Goal: Obtain resource: Download file/media

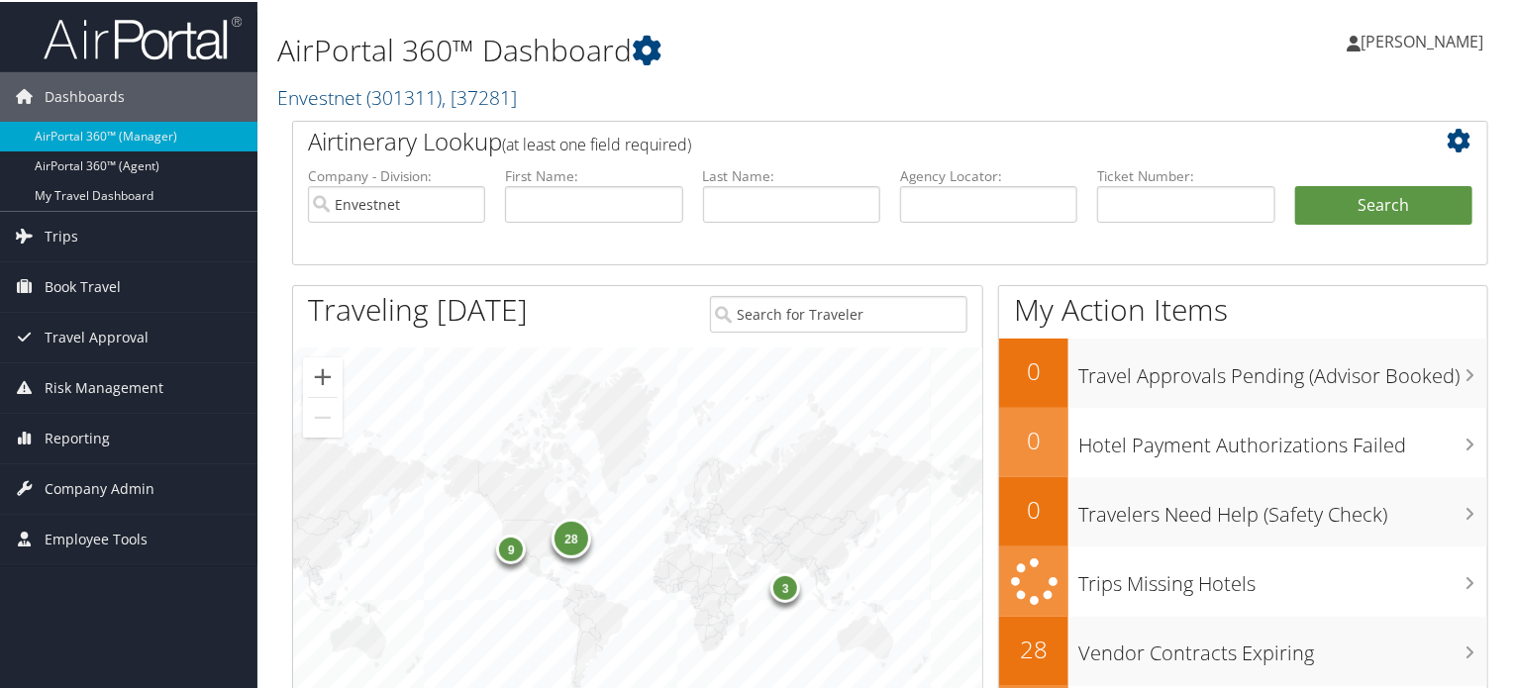
drag, startPoint x: 89, startPoint y: 233, endPoint x: 100, endPoint y: 266, distance: 35.4
click at [89, 233] on link "Trips" at bounding box center [128, 235] width 257 height 50
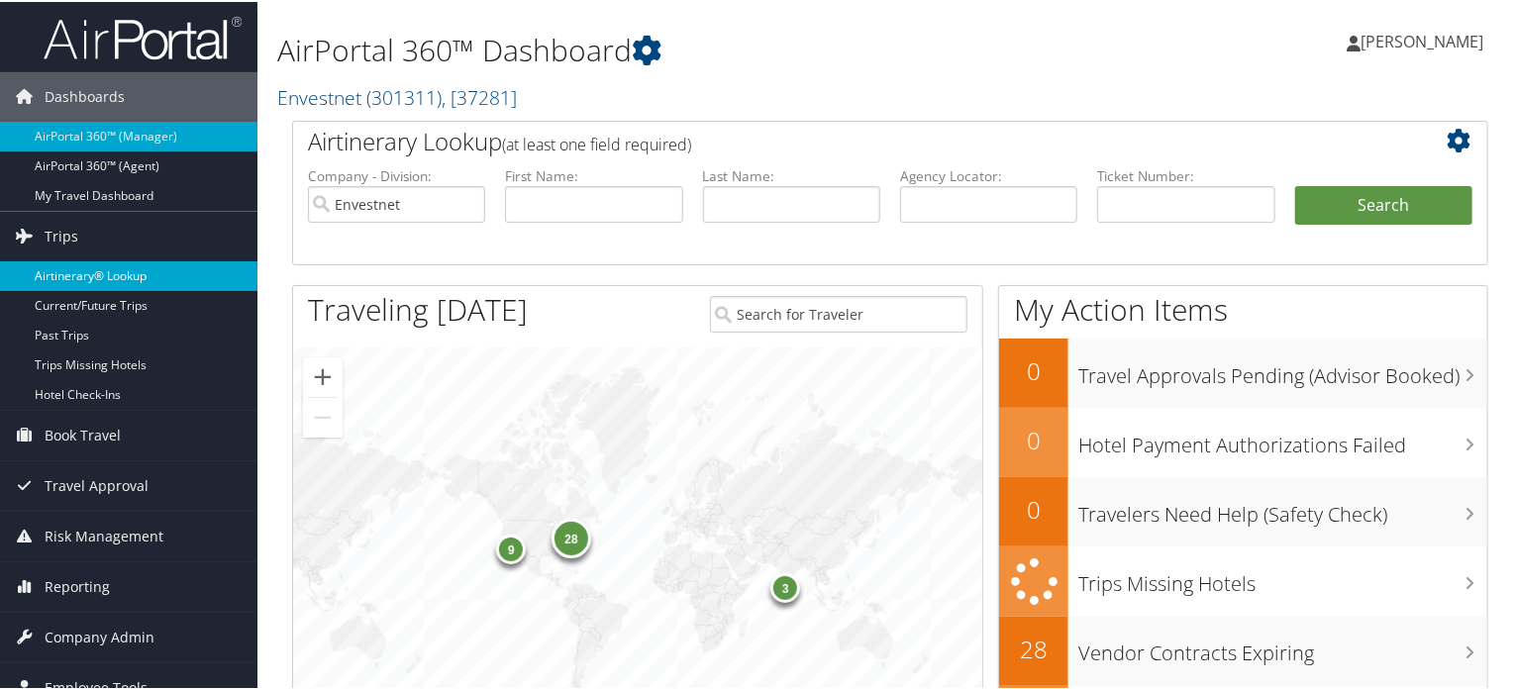
click at [101, 267] on link "Airtinerary® Lookup" at bounding box center [128, 274] width 257 height 30
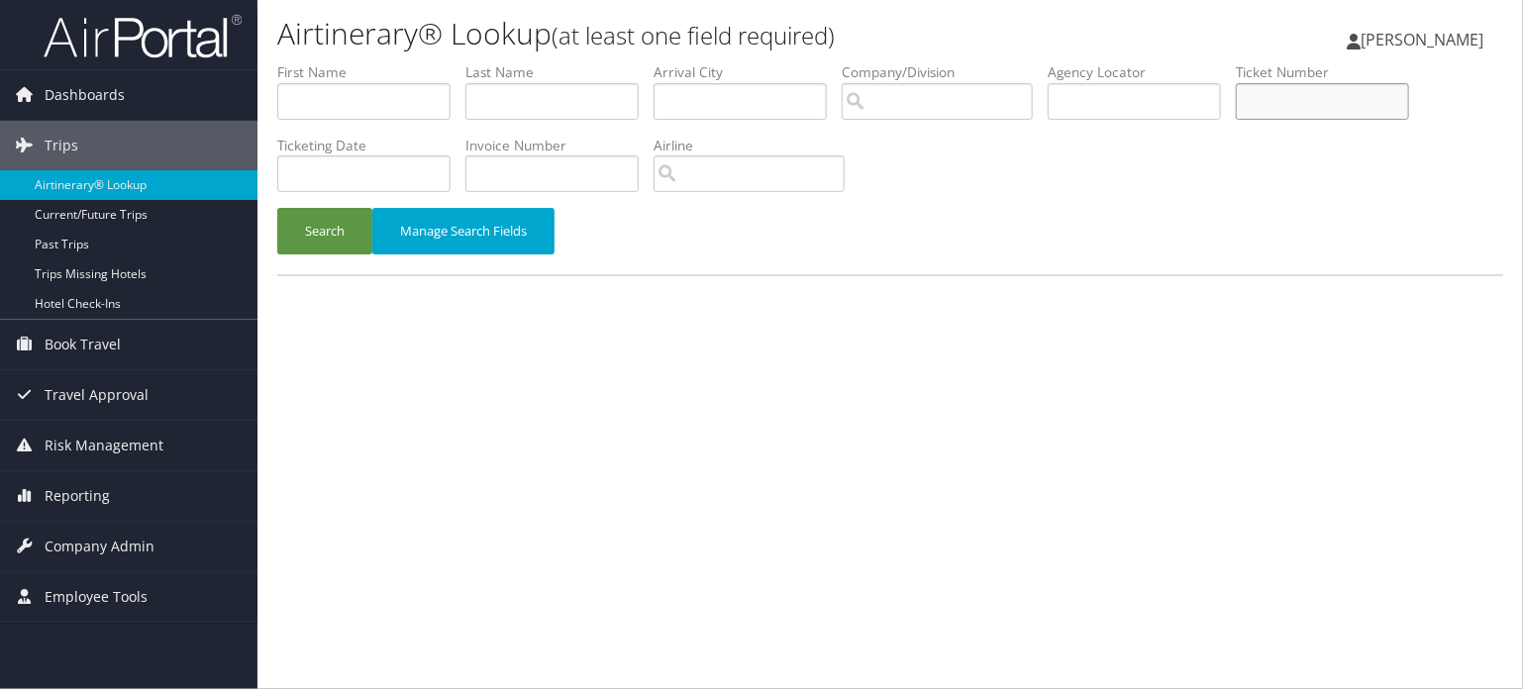
click at [1290, 105] on input "text" at bounding box center [1322, 101] width 173 height 37
paste input "8900897941808"
type input "8900897941808"
click at [293, 225] on button "Search" at bounding box center [324, 231] width 95 height 47
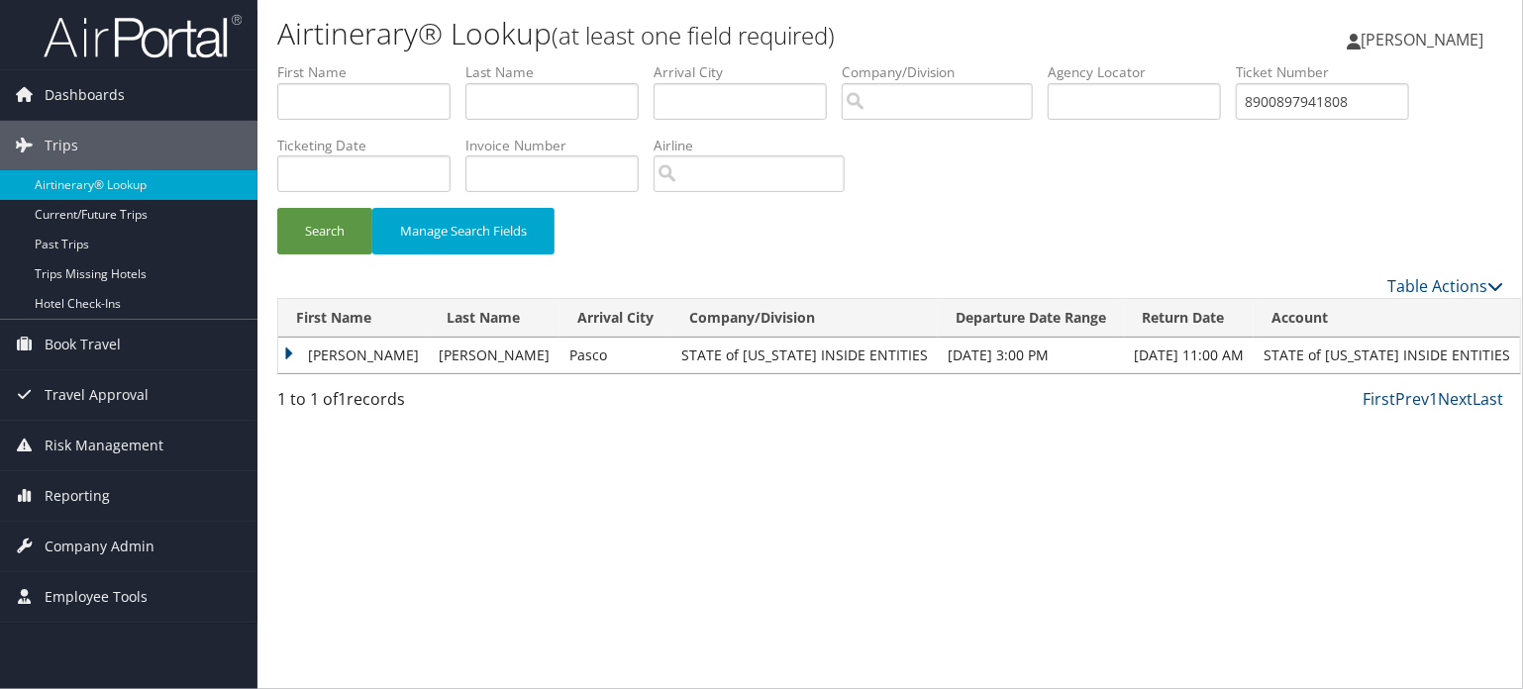
click at [315, 354] on td "CHRISTIAN THOMAS" at bounding box center [353, 356] width 151 height 36
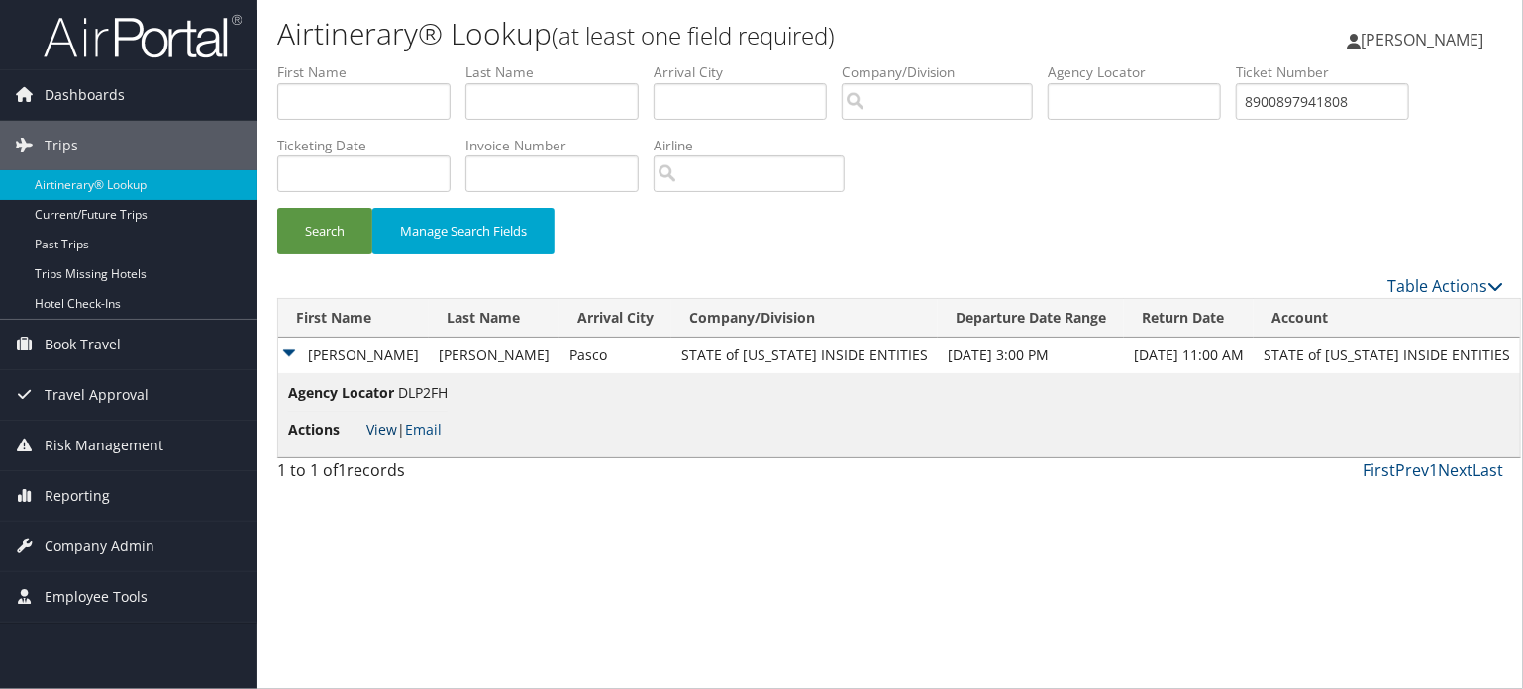
click at [378, 427] on link "View" at bounding box center [381, 429] width 31 height 19
drag, startPoint x: 1366, startPoint y: 106, endPoint x: 1229, endPoint y: 110, distance: 137.7
click at [1229, 62] on ul "First Name Last Name Departure City Arrival City Company/Division Airport/City …" at bounding box center [890, 62] width 1226 height 0
click at [1121, 102] on input "text" at bounding box center [1134, 101] width 173 height 37
paste input "DLP0KN"
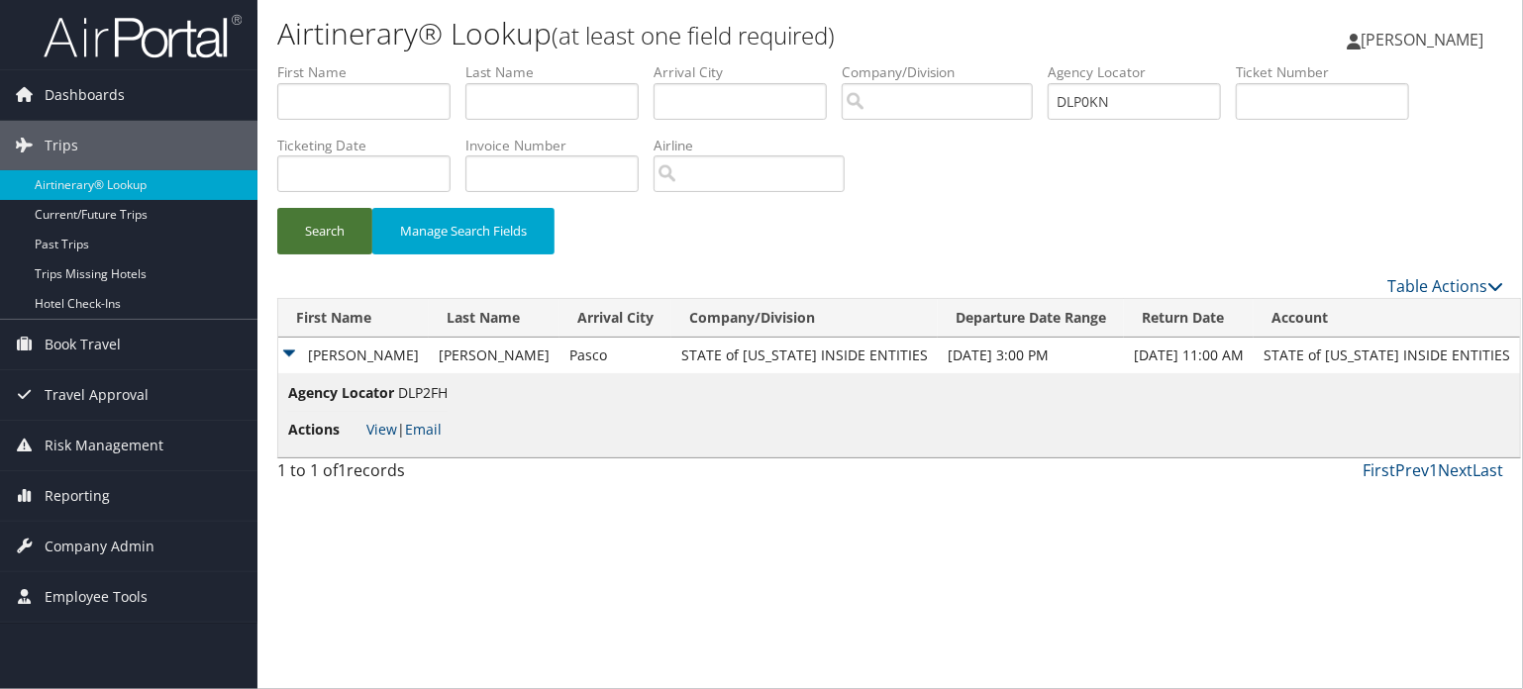
click at [309, 233] on button "Search" at bounding box center [324, 231] width 95 height 47
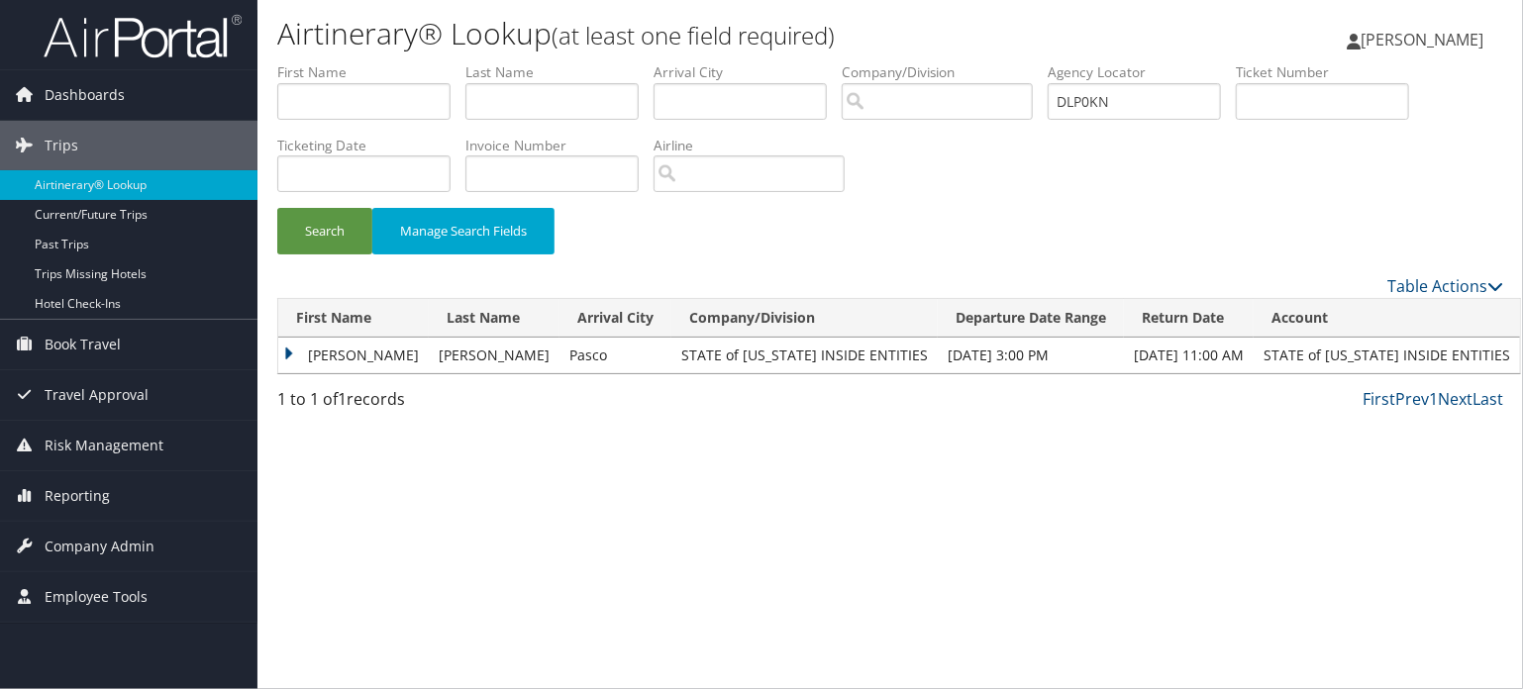
click at [357, 366] on td "MATTHEW JAMES" at bounding box center [353, 356] width 151 height 36
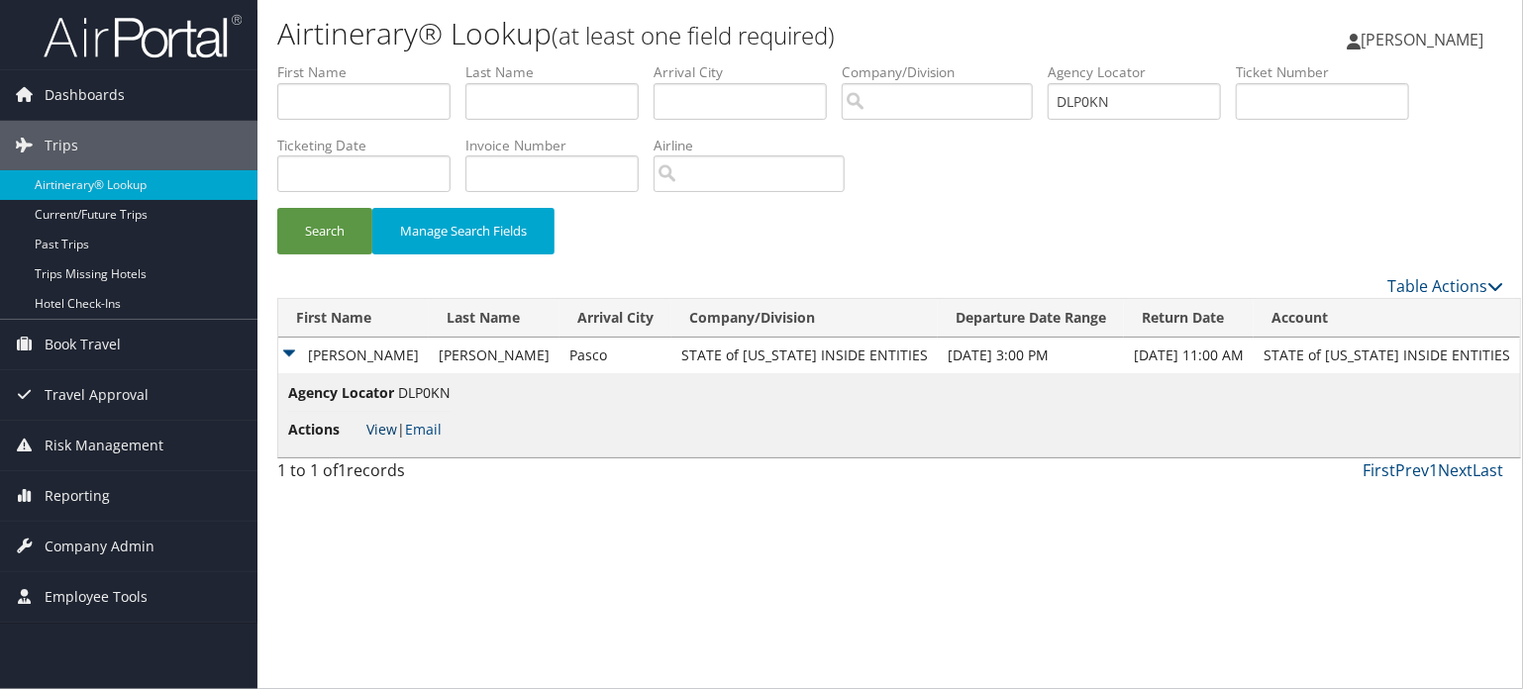
click at [385, 428] on link "View" at bounding box center [381, 429] width 31 height 19
drag, startPoint x: 1174, startPoint y: 92, endPoint x: 869, endPoint y: 102, distance: 305.1
click at [869, 62] on ul "First Name Last Name Departure City Arrival City Company/Division Airport/City …" at bounding box center [890, 62] width 1226 height 0
paste input "3YG"
click at [334, 237] on button "Search" at bounding box center [324, 231] width 95 height 47
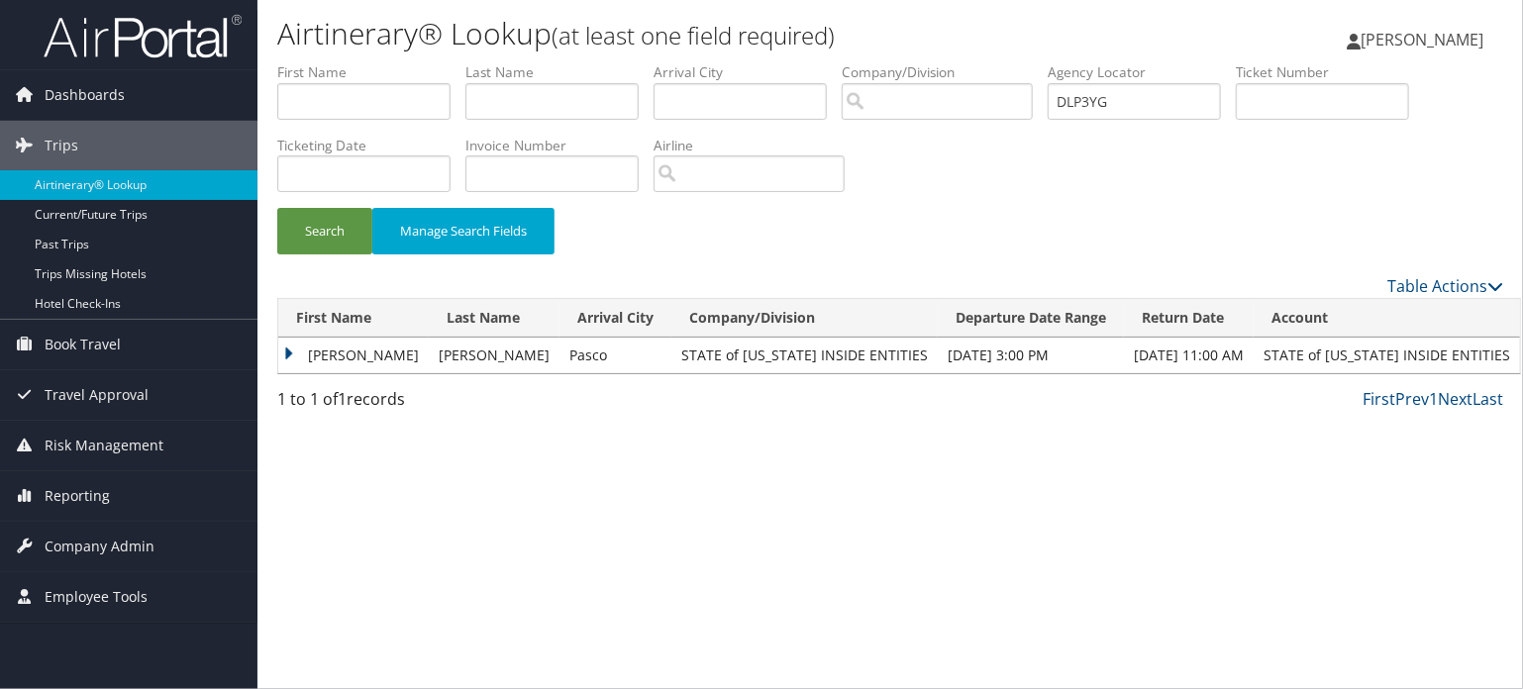
click at [321, 359] on td "JADEN PETE" at bounding box center [353, 356] width 151 height 36
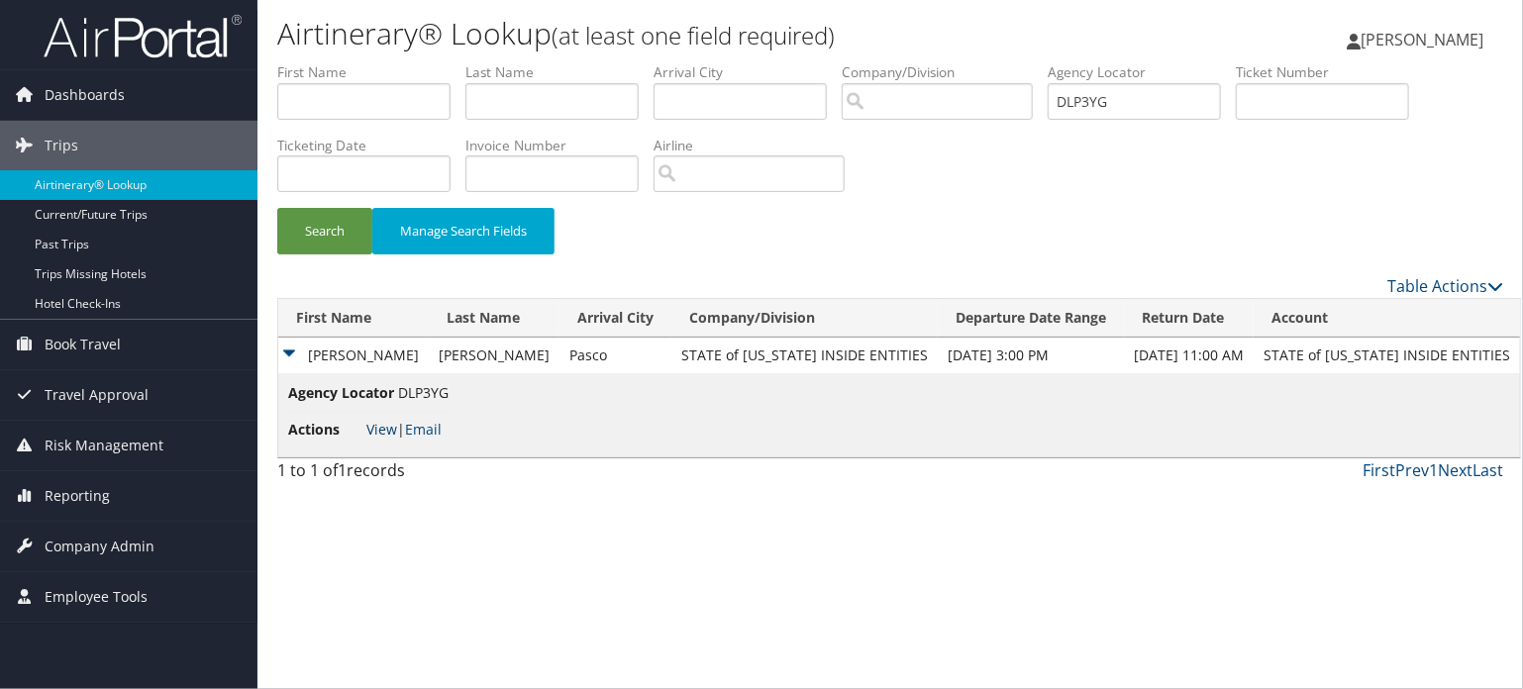
click at [383, 425] on link "View" at bounding box center [381, 429] width 31 height 19
drag, startPoint x: 1129, startPoint y: 106, endPoint x: 748, endPoint y: 95, distance: 381.4
click at [752, 62] on ul "First Name Last Name Departure City Arrival City Company/Division Airport/City …" at bounding box center [890, 62] width 1226 height 0
paste input "4KC"
click at [334, 249] on button "Search" at bounding box center [324, 231] width 95 height 47
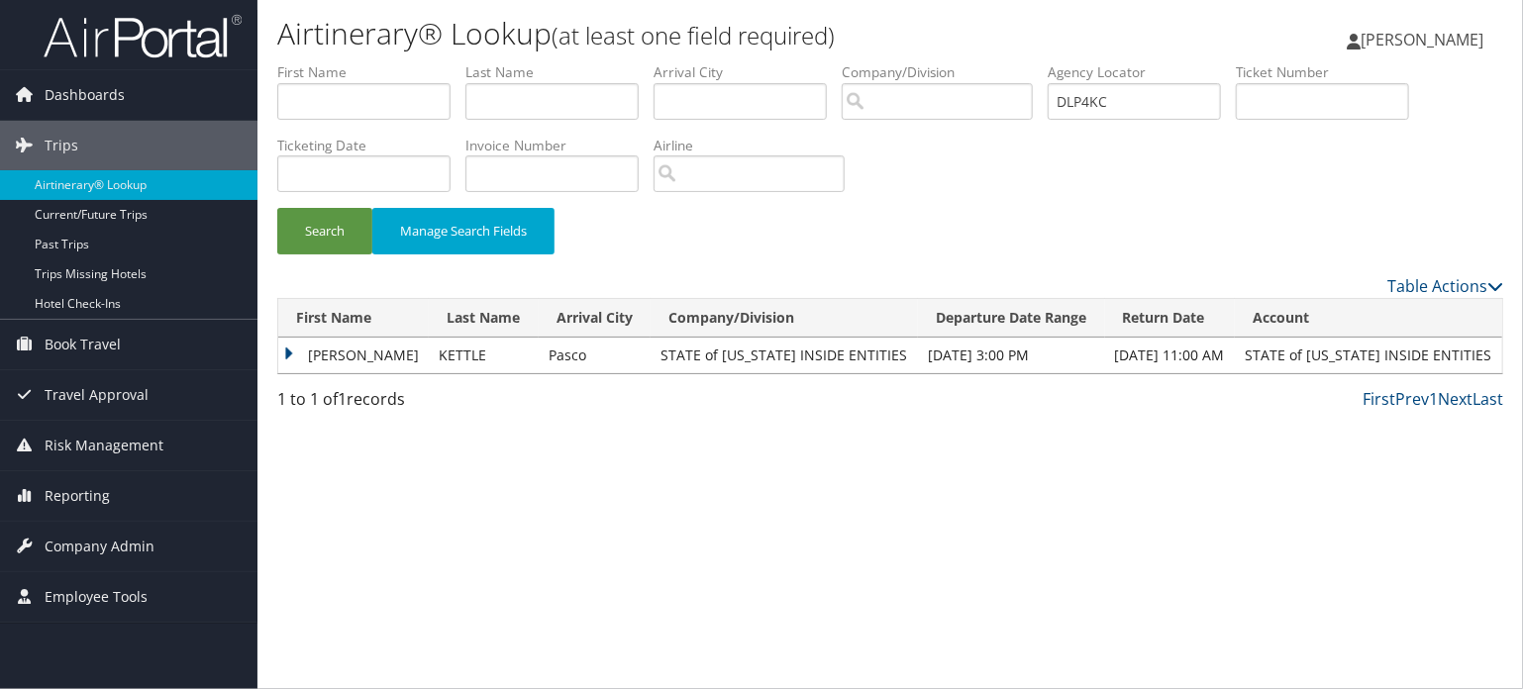
click at [316, 349] on td "JOHN DYLAN" at bounding box center [353, 356] width 151 height 36
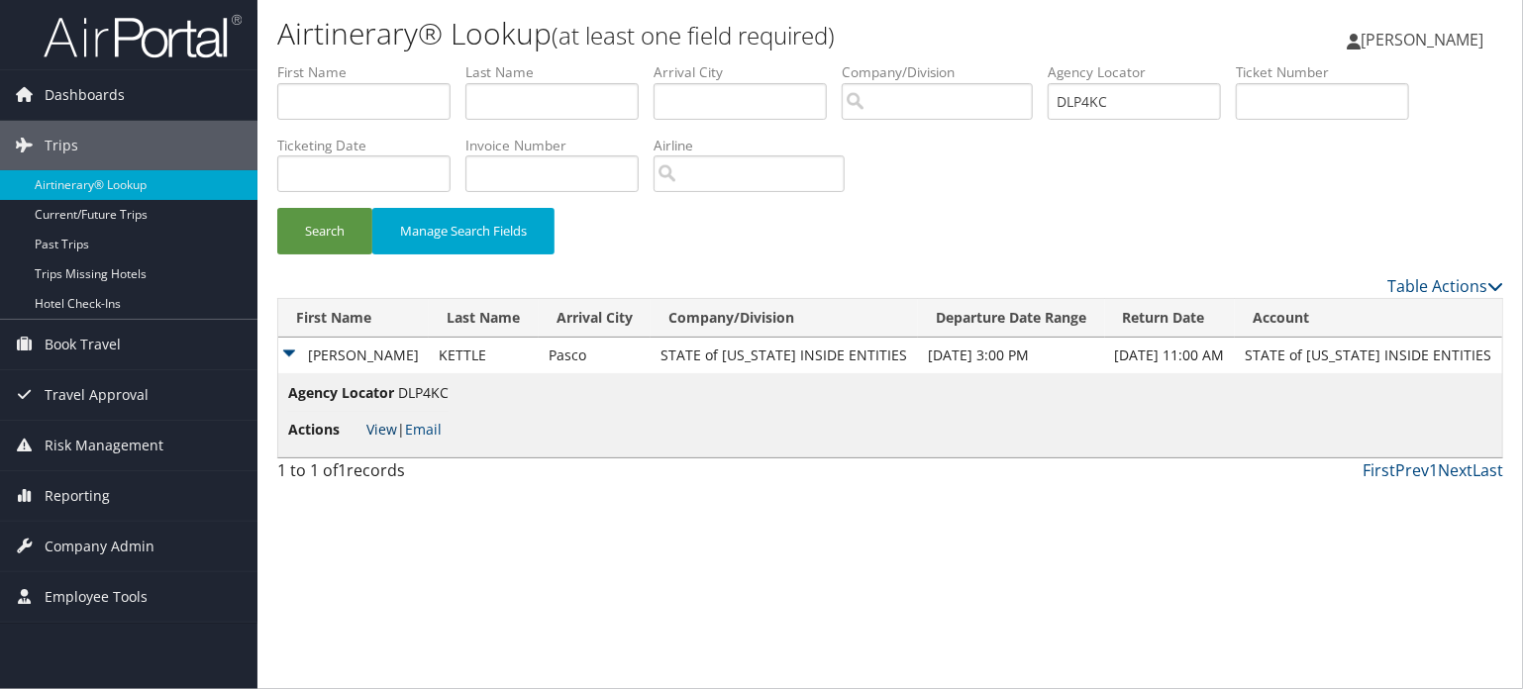
click at [369, 432] on link "View" at bounding box center [381, 429] width 31 height 19
drag, startPoint x: 645, startPoint y: 102, endPoint x: 688, endPoint y: 94, distance: 44.3
click at [629, 62] on ul "First Name Last Name Departure City Arrival City Company/Division Airport/City …" at bounding box center [890, 62] width 1226 height 0
paste input "569"
click at [315, 226] on button "Search" at bounding box center [324, 231] width 95 height 47
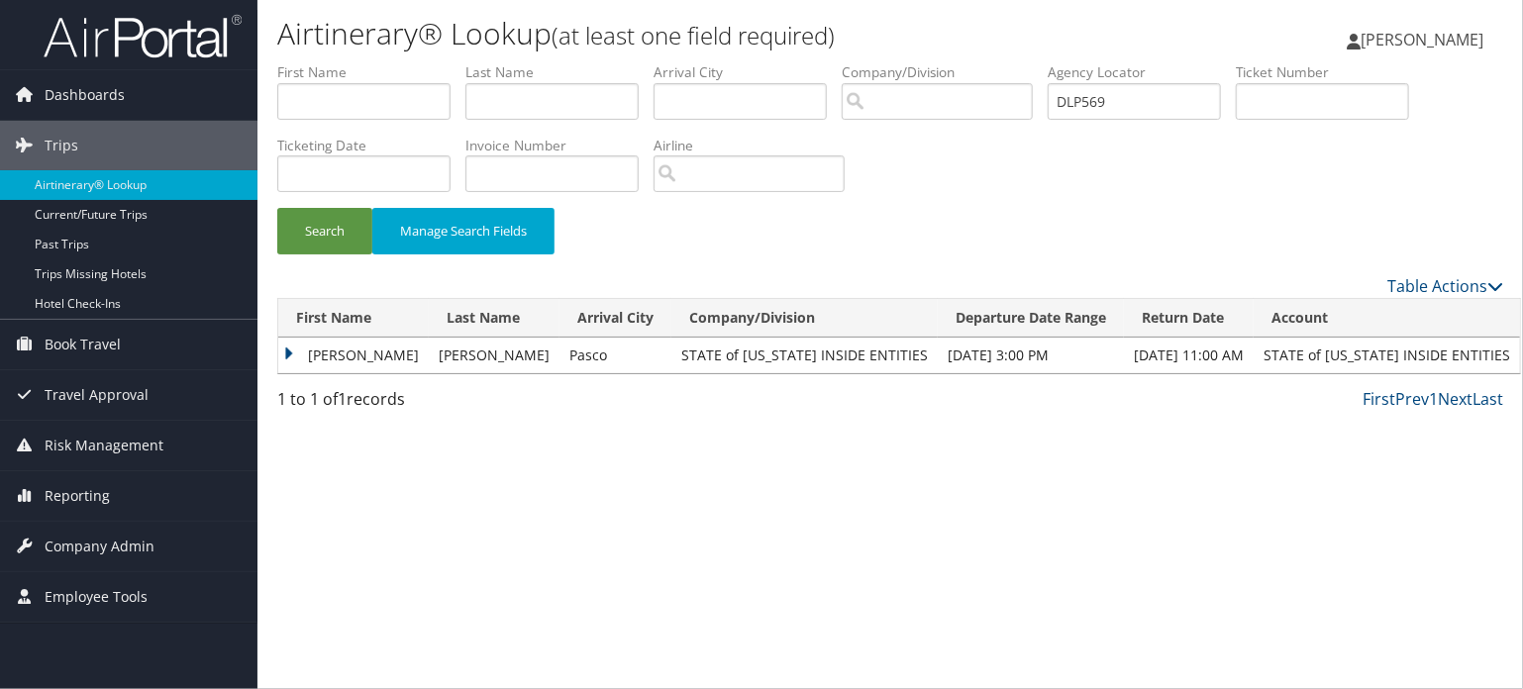
click at [316, 359] on td "JARED THOMAS" at bounding box center [353, 356] width 151 height 36
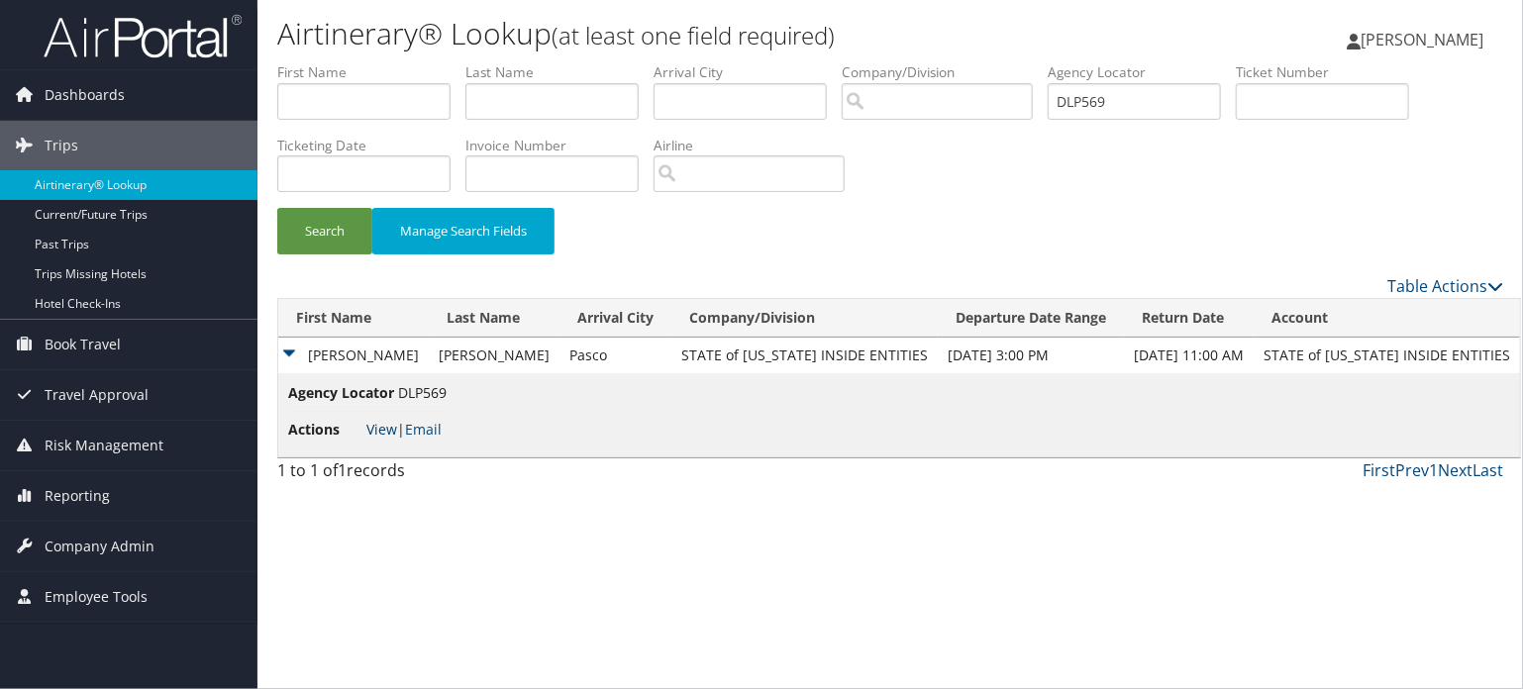
click at [376, 432] on link "View" at bounding box center [381, 429] width 31 height 19
drag, startPoint x: 1117, startPoint y: 96, endPoint x: 921, endPoint y: 111, distance: 196.6
click at [921, 62] on ul "First Name Last Name Departure City Arrival City Company/Division Airport/City …" at bounding box center [890, 62] width 1226 height 0
paste input "YQ"
click at [319, 217] on button "Search" at bounding box center [324, 231] width 95 height 47
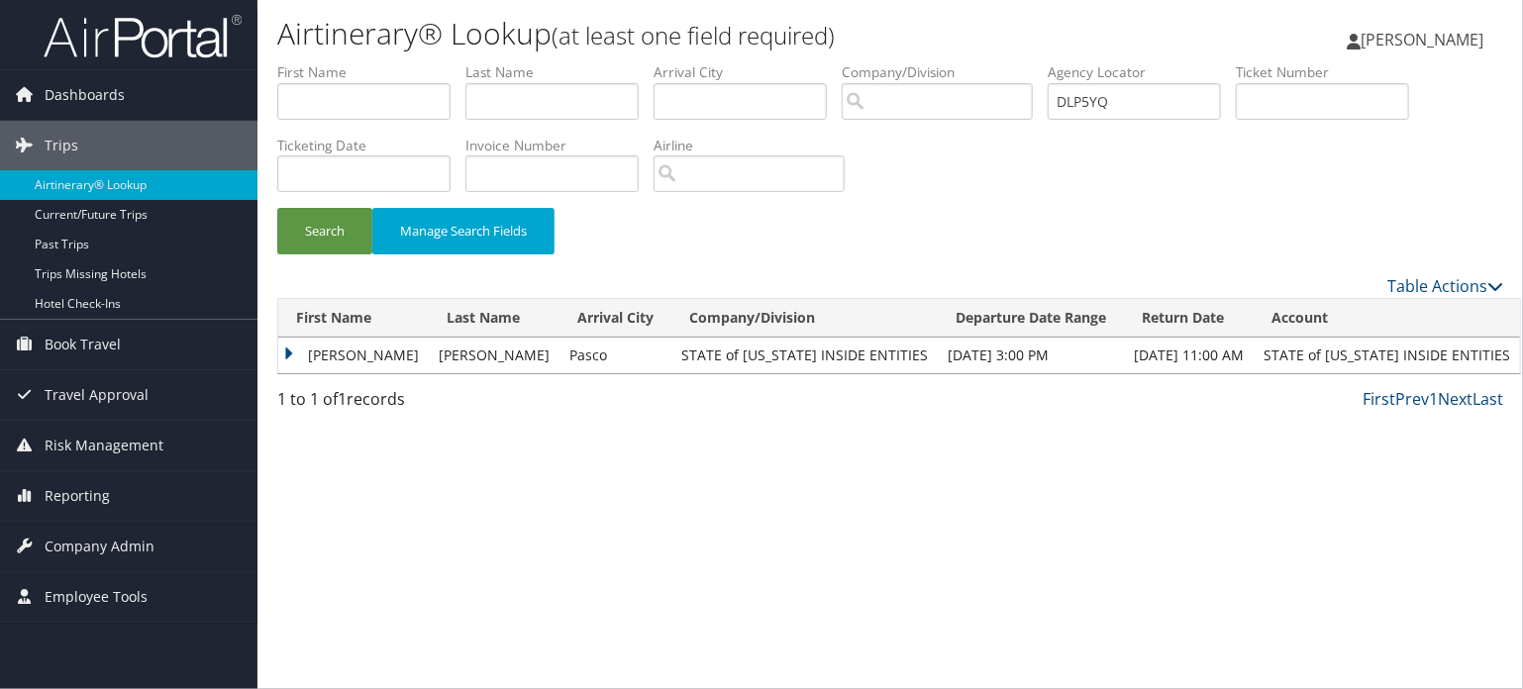
click at [337, 367] on td "KELLY MCLAUGHLIN" at bounding box center [353, 356] width 151 height 36
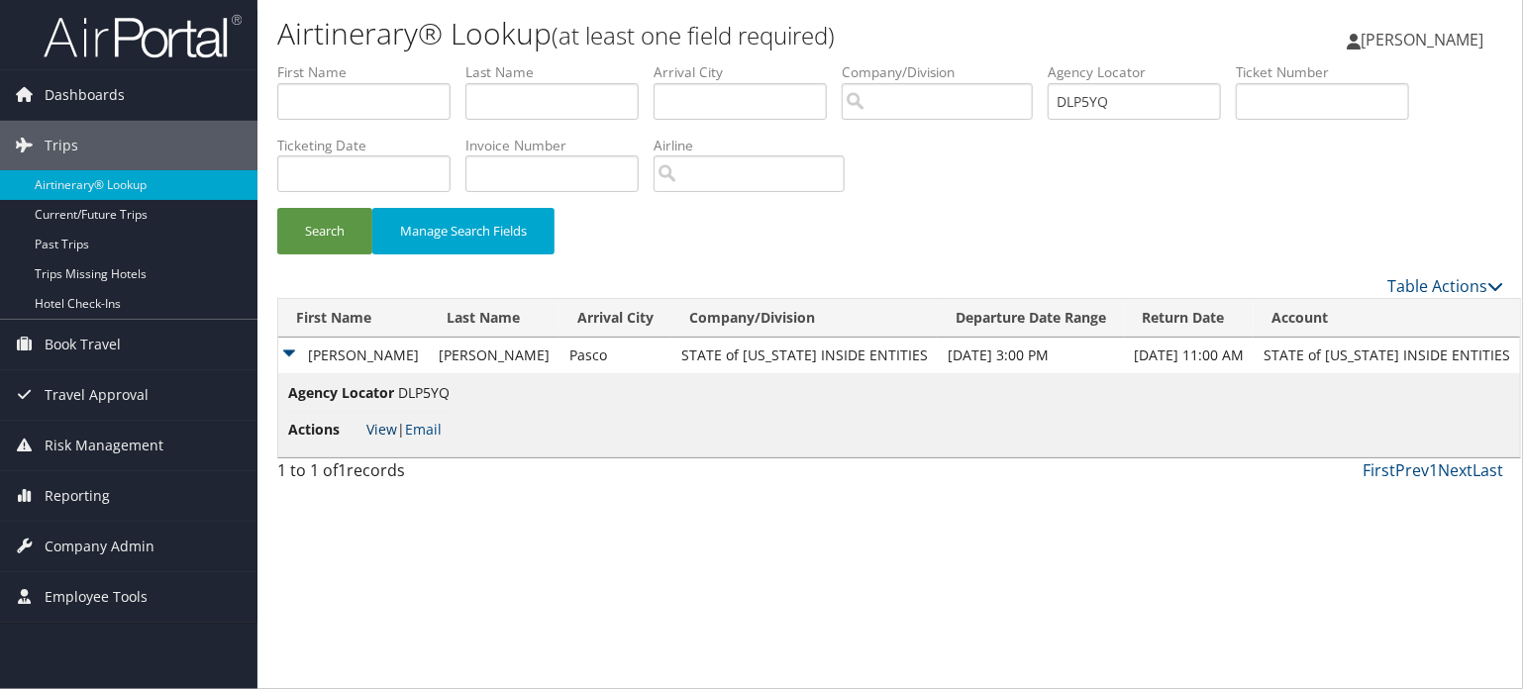
click at [392, 435] on link "View" at bounding box center [381, 429] width 31 height 19
drag, startPoint x: 1180, startPoint y: 113, endPoint x: 879, endPoint y: 94, distance: 301.6
click at [880, 62] on ul "First Name Last Name Departure City Arrival City Company/Division Airport/City …" at bounding box center [890, 62] width 1226 height 0
paste input "6LV"
click at [321, 226] on button "Search" at bounding box center [324, 231] width 95 height 47
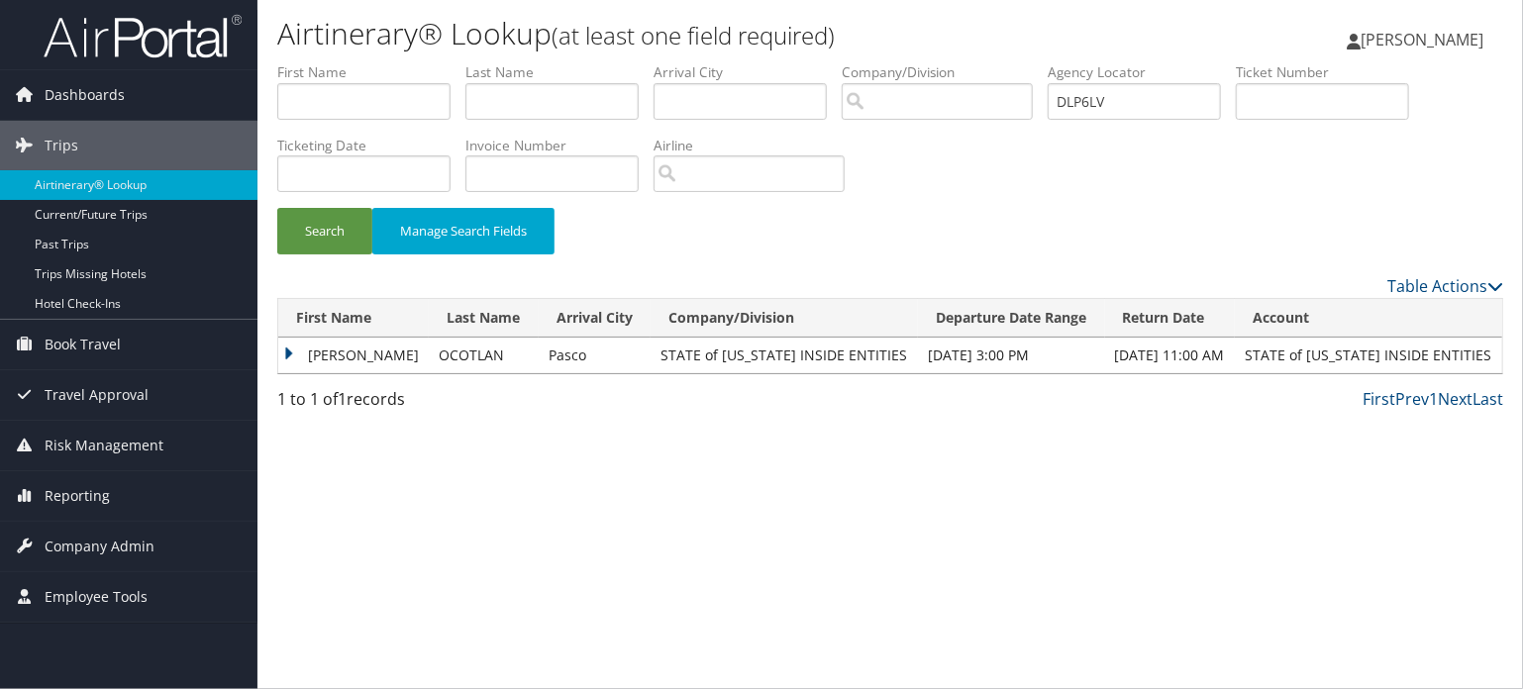
click at [339, 352] on td "ALEJANDRO" at bounding box center [353, 356] width 151 height 36
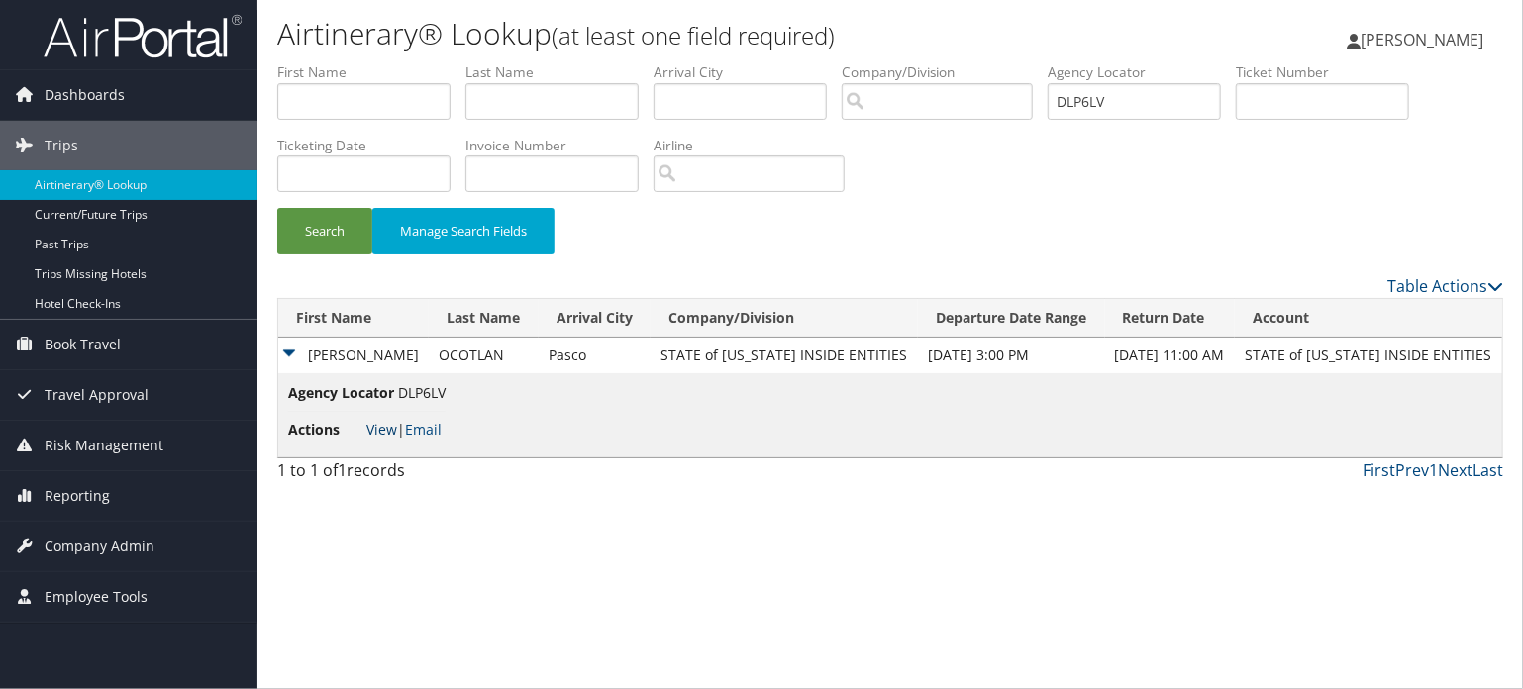
click at [375, 424] on link "View" at bounding box center [381, 429] width 31 height 19
drag, startPoint x: 1161, startPoint y: 103, endPoint x: 788, endPoint y: 94, distance: 373.4
click at [788, 62] on ul "First Name Last Name Departure City Arrival City Company/Division Airport/City …" at bounding box center [890, 62] width 1226 height 0
paste input "771"
click at [343, 239] on button "Search" at bounding box center [324, 231] width 95 height 47
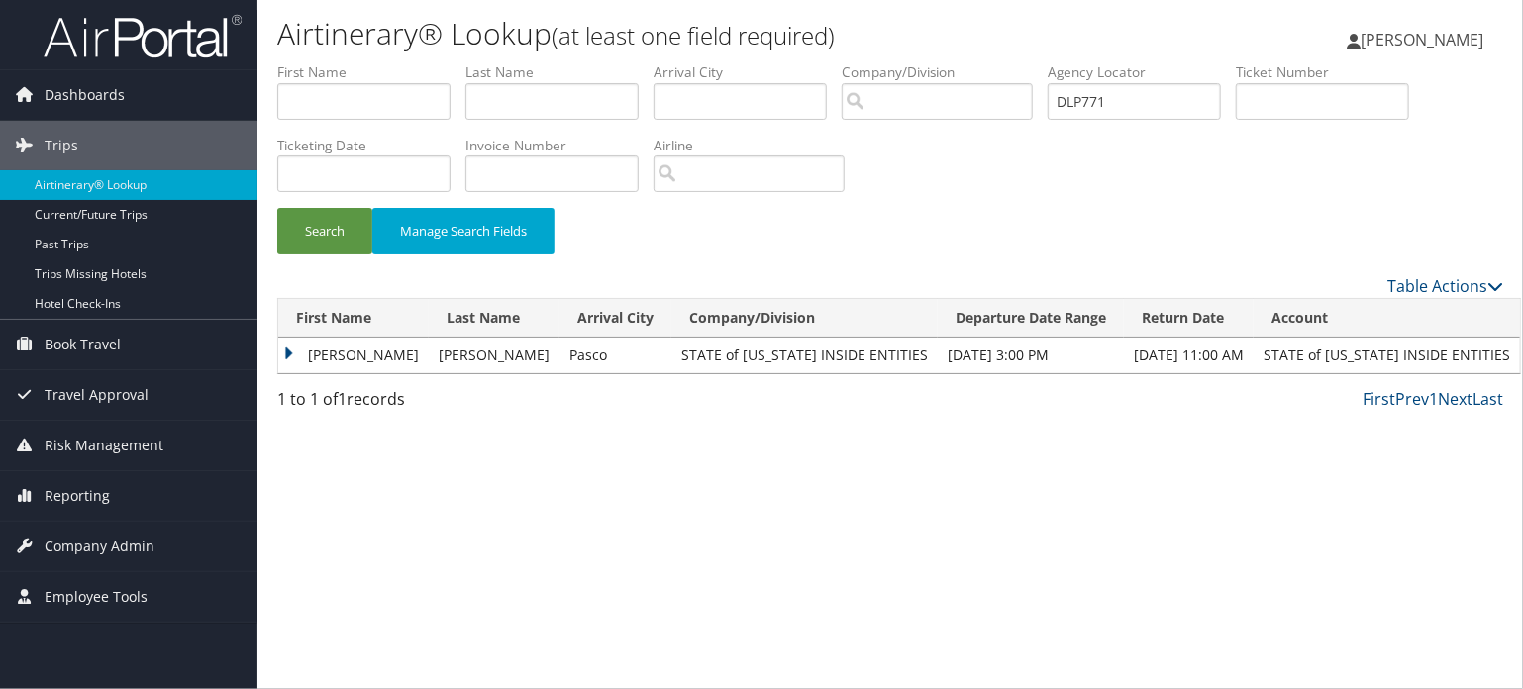
click at [328, 348] on td "DAVID ALEXANDER" at bounding box center [353, 356] width 151 height 36
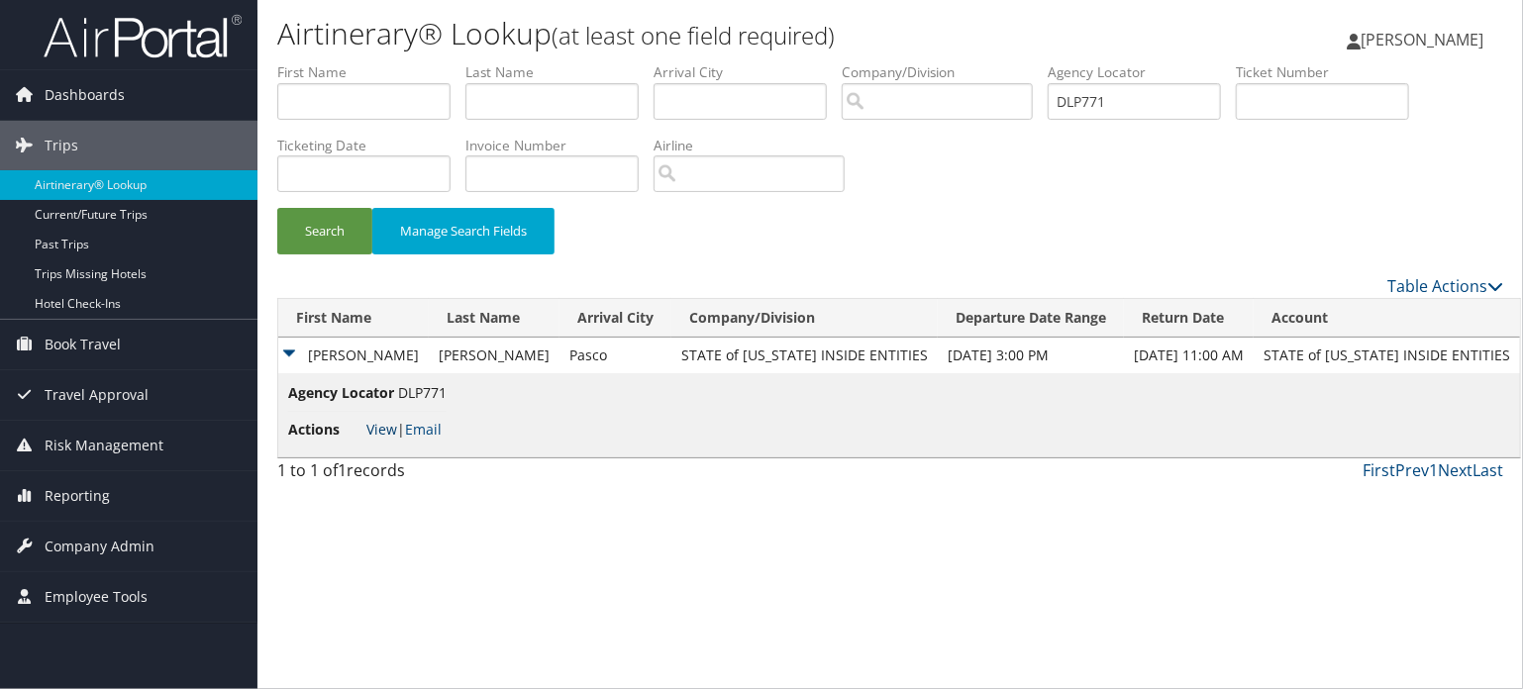
click at [371, 425] on link "View" at bounding box center [381, 429] width 31 height 19
drag, startPoint x: 1152, startPoint y: 100, endPoint x: 811, endPoint y: 91, distance: 340.7
click at [812, 62] on ul "First Name Last Name Departure City Arrival City Company/Division Airport/City …" at bounding box center [890, 62] width 1226 height 0
paste input "PX"
click at [303, 242] on button "Search" at bounding box center [324, 231] width 95 height 47
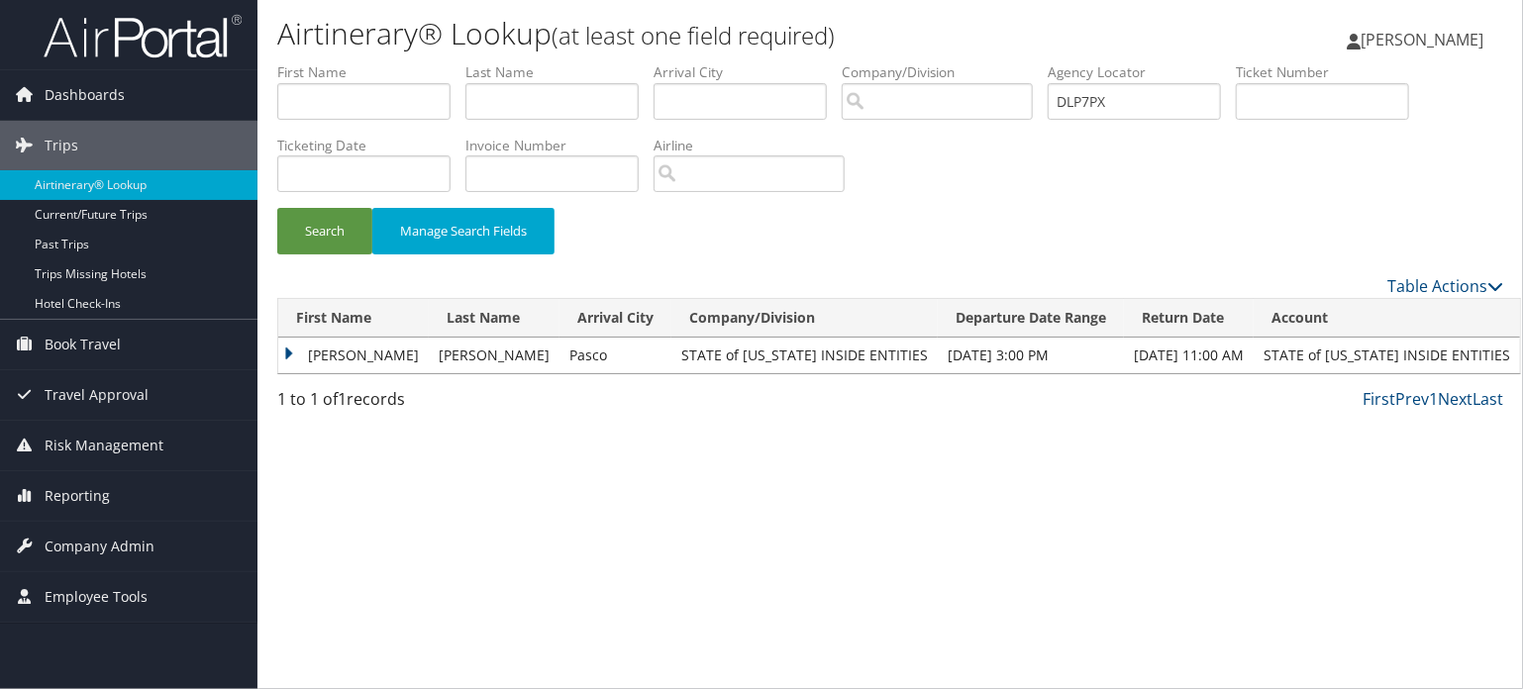
click at [345, 361] on td "ALEJANDRO" at bounding box center [353, 356] width 151 height 36
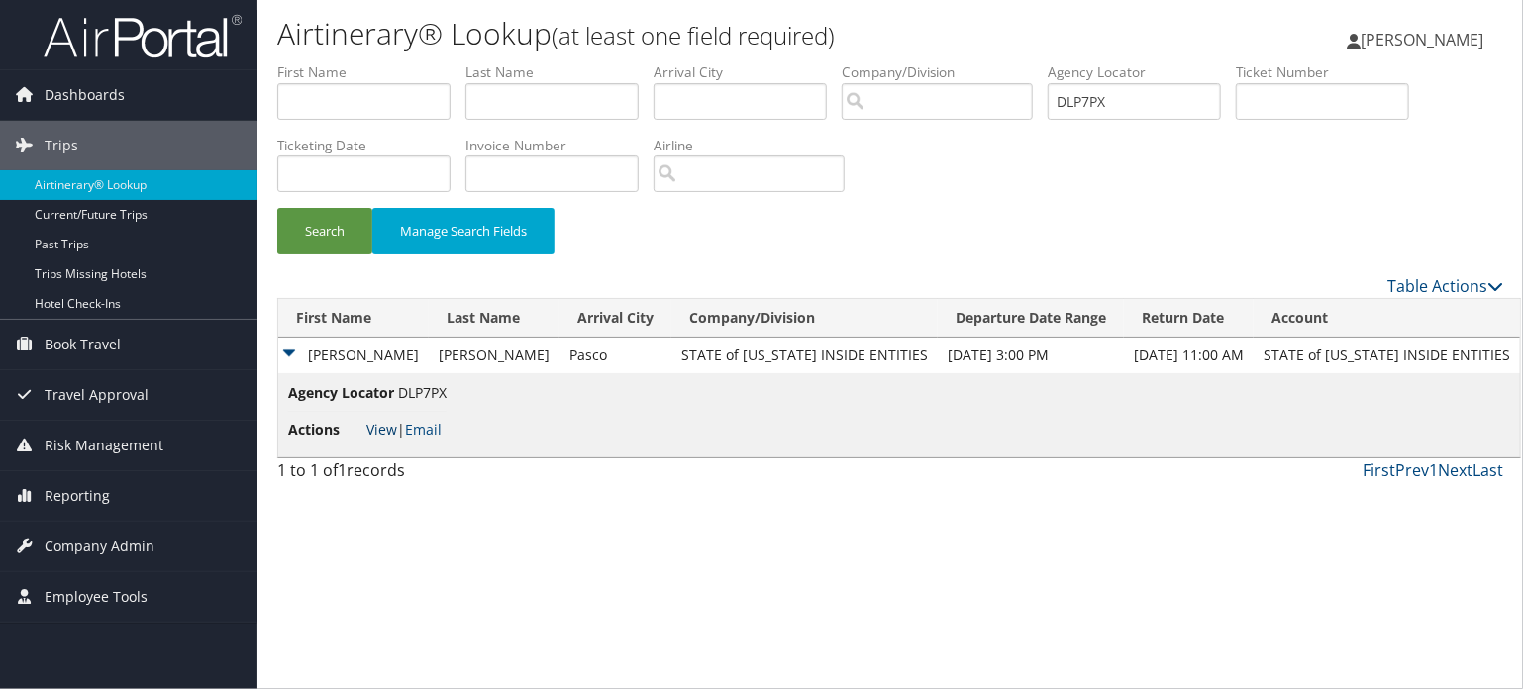
click at [380, 434] on link "View" at bounding box center [381, 429] width 31 height 19
drag, startPoint x: 1148, startPoint y: 88, endPoint x: 969, endPoint y: 78, distance: 178.5
click at [983, 62] on ul "First Name Last Name Departure City Arrival City Company/Division Airport/City …" at bounding box center [890, 62] width 1226 height 0
paste input "8B8"
click at [300, 219] on button "Search" at bounding box center [324, 231] width 95 height 47
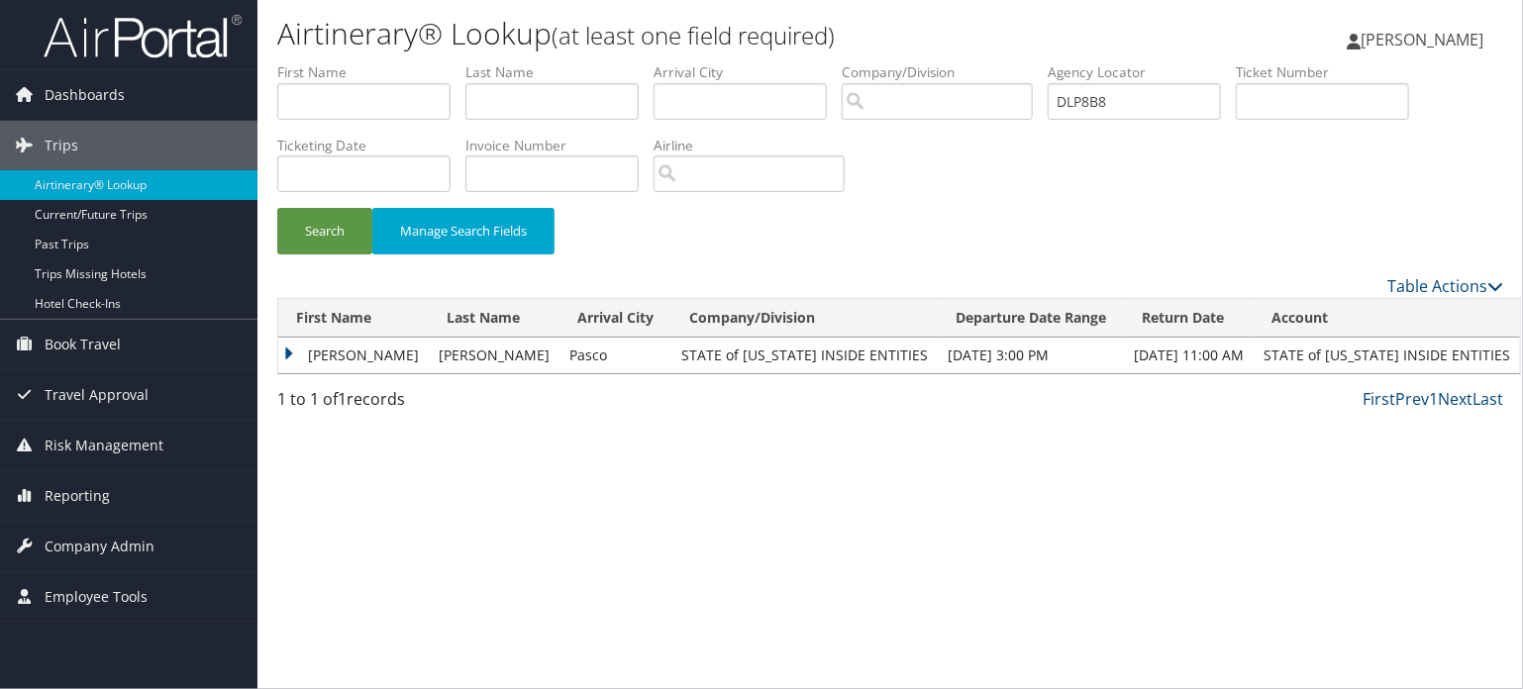
click at [347, 354] on td "CURTIS JOHN" at bounding box center [353, 356] width 151 height 36
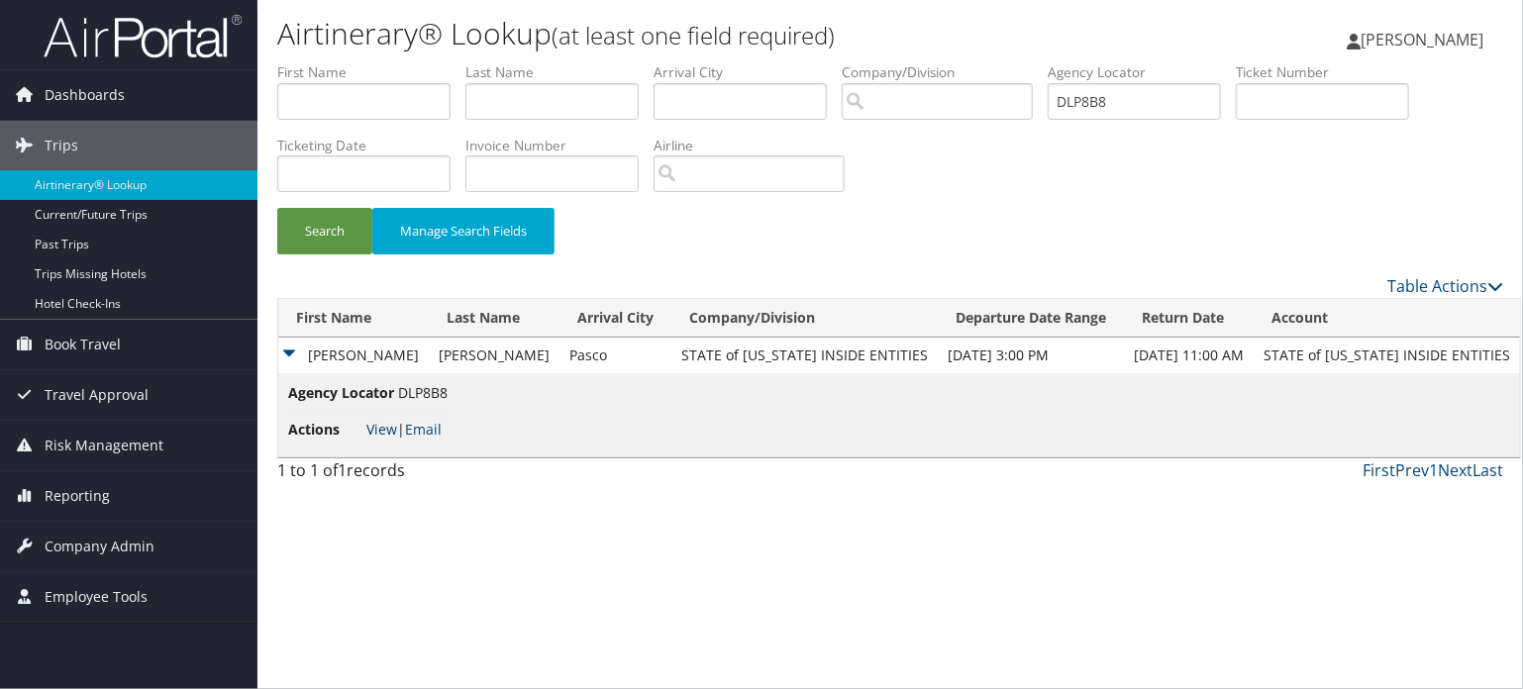
click at [381, 421] on link "View" at bounding box center [381, 429] width 31 height 19
drag, startPoint x: 1204, startPoint y: 87, endPoint x: 831, endPoint y: 81, distance: 373.3
click at [831, 62] on ul "First Name Last Name Departure City Arrival City Company/Division Airport/City …" at bounding box center [890, 62] width 1226 height 0
paste input "Z9"
type input "DLP8Z9"
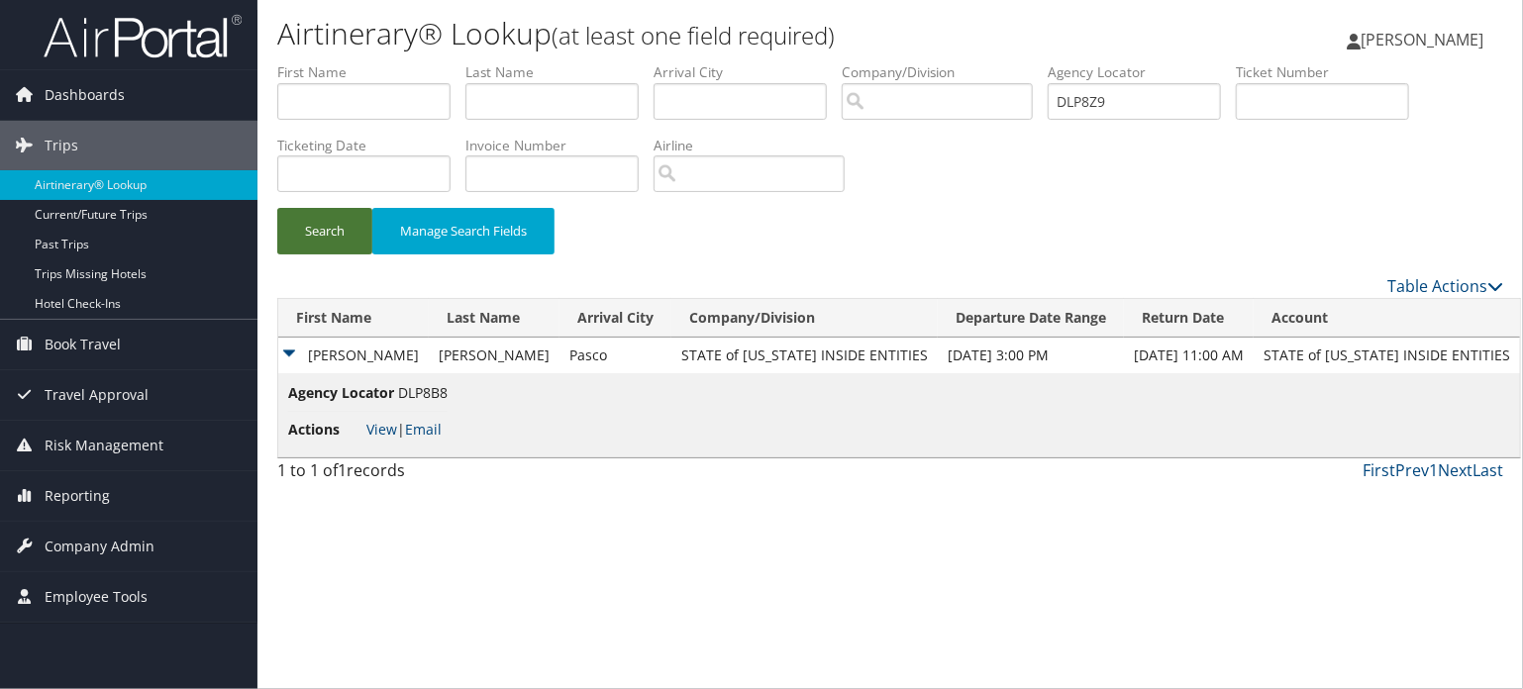
click at [356, 220] on button "Search" at bounding box center [324, 231] width 95 height 47
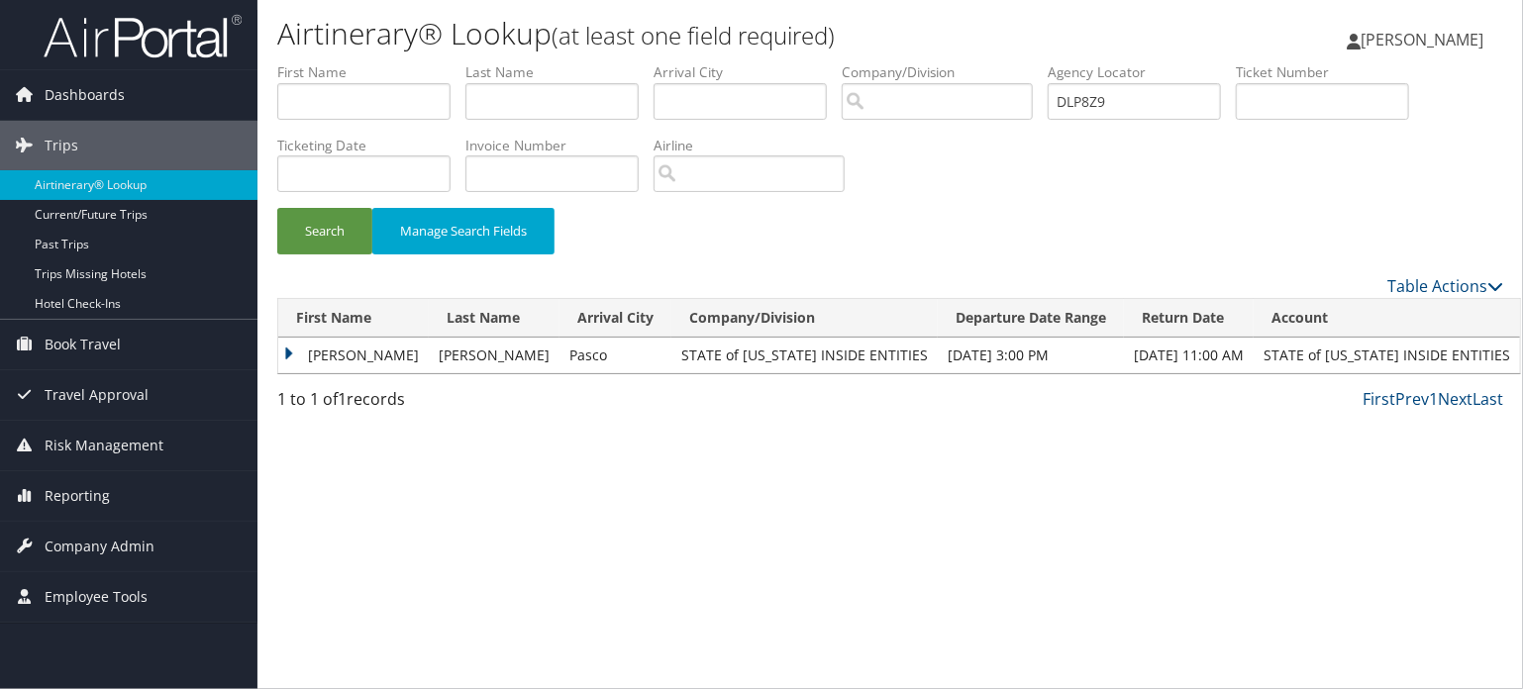
click at [327, 354] on td "ASHER" at bounding box center [353, 356] width 151 height 36
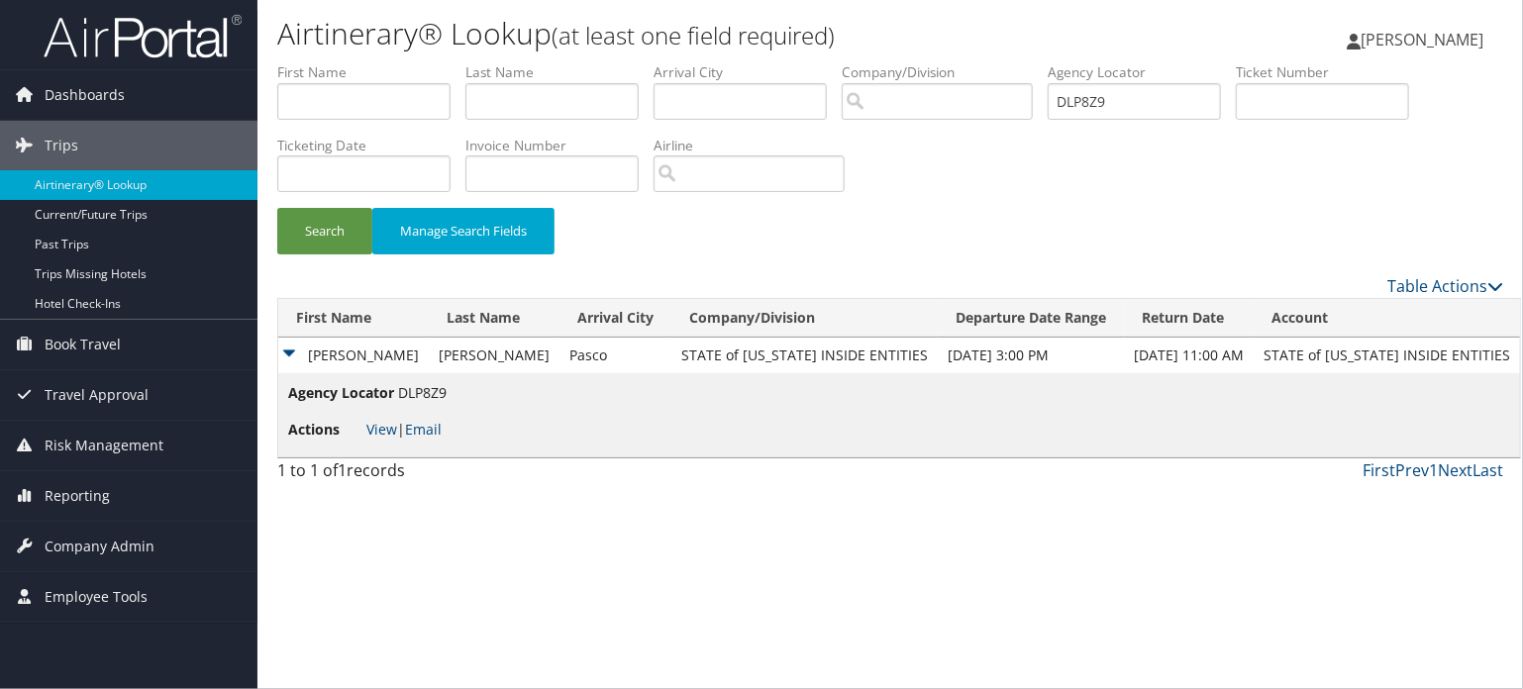
click at [362, 425] on li "Actions View | Email" at bounding box center [367, 430] width 158 height 36
click at [367, 424] on link "View" at bounding box center [381, 429] width 31 height 19
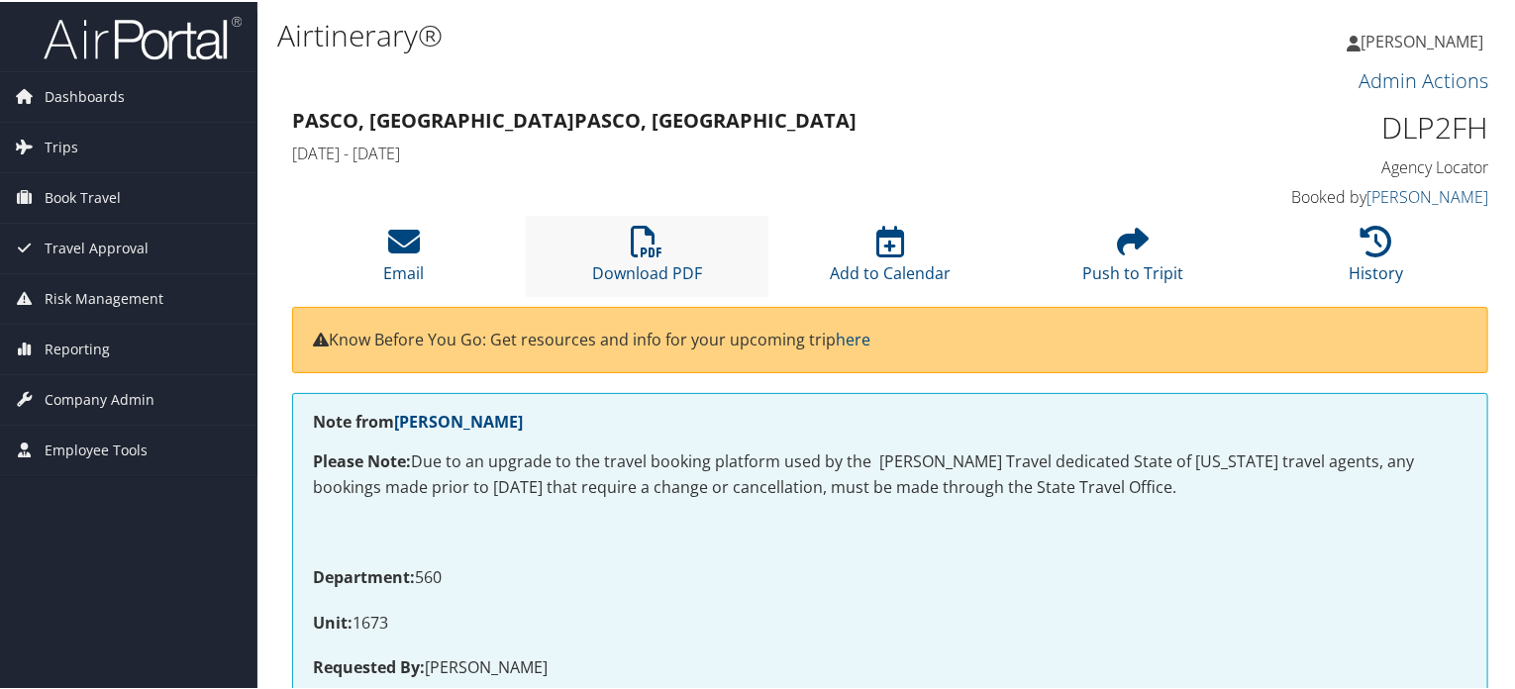
click at [668, 259] on li "Download PDF" at bounding box center [648, 254] width 244 height 80
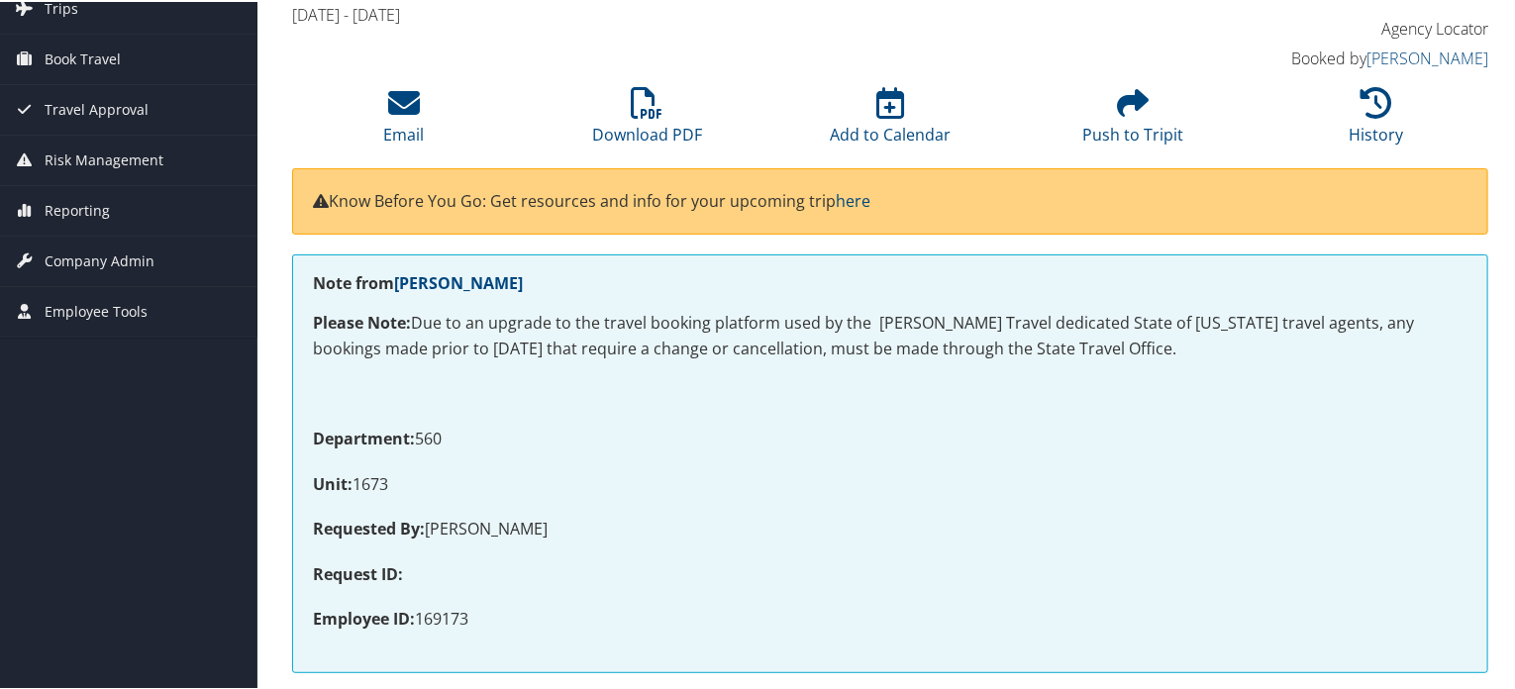
scroll to position [396, 0]
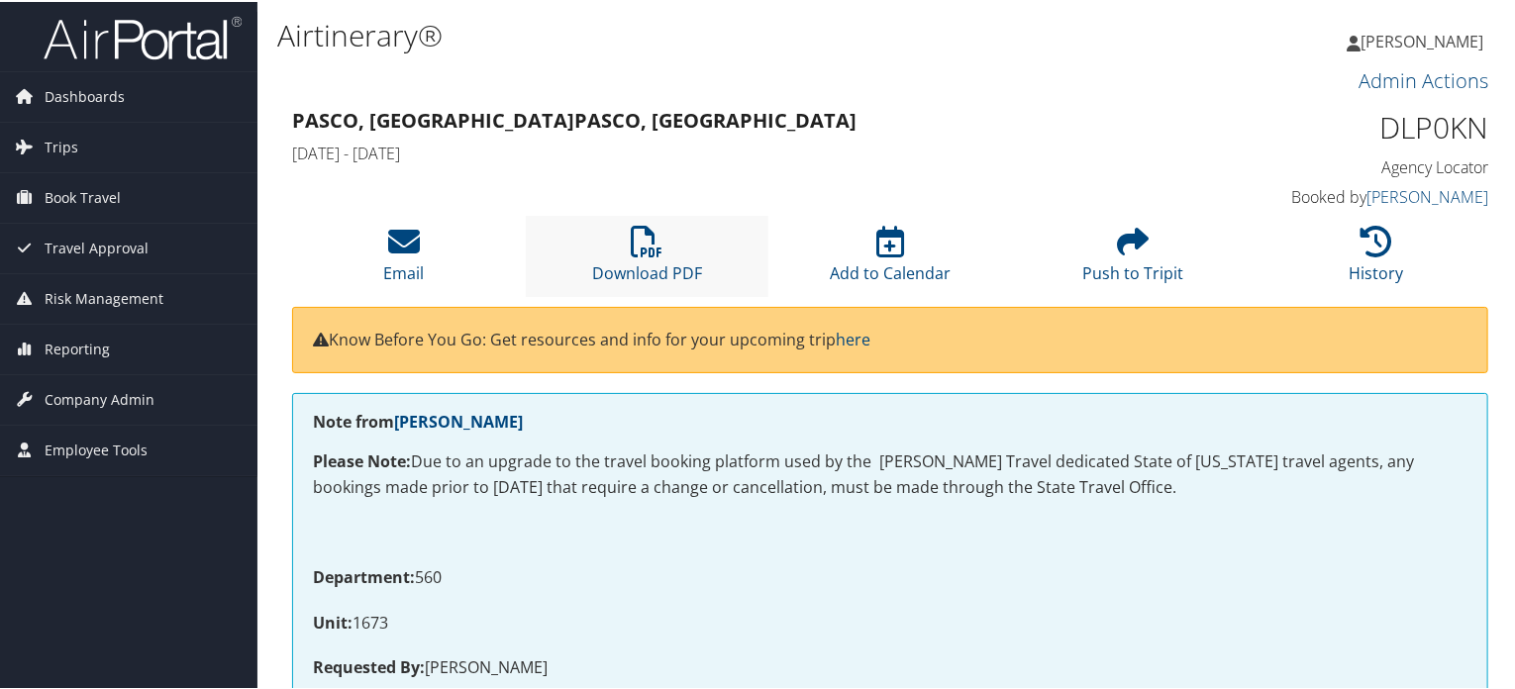
click at [624, 245] on li "Download PDF" at bounding box center [648, 254] width 244 height 80
click at [661, 252] on li "Download PDF" at bounding box center [648, 254] width 244 height 80
click at [610, 257] on li "Download PDF" at bounding box center [648, 254] width 244 height 80
click at [645, 261] on link "Download PDF" at bounding box center [647, 259] width 110 height 48
drag, startPoint x: 650, startPoint y: 260, endPoint x: 759, endPoint y: 204, distance: 123.6
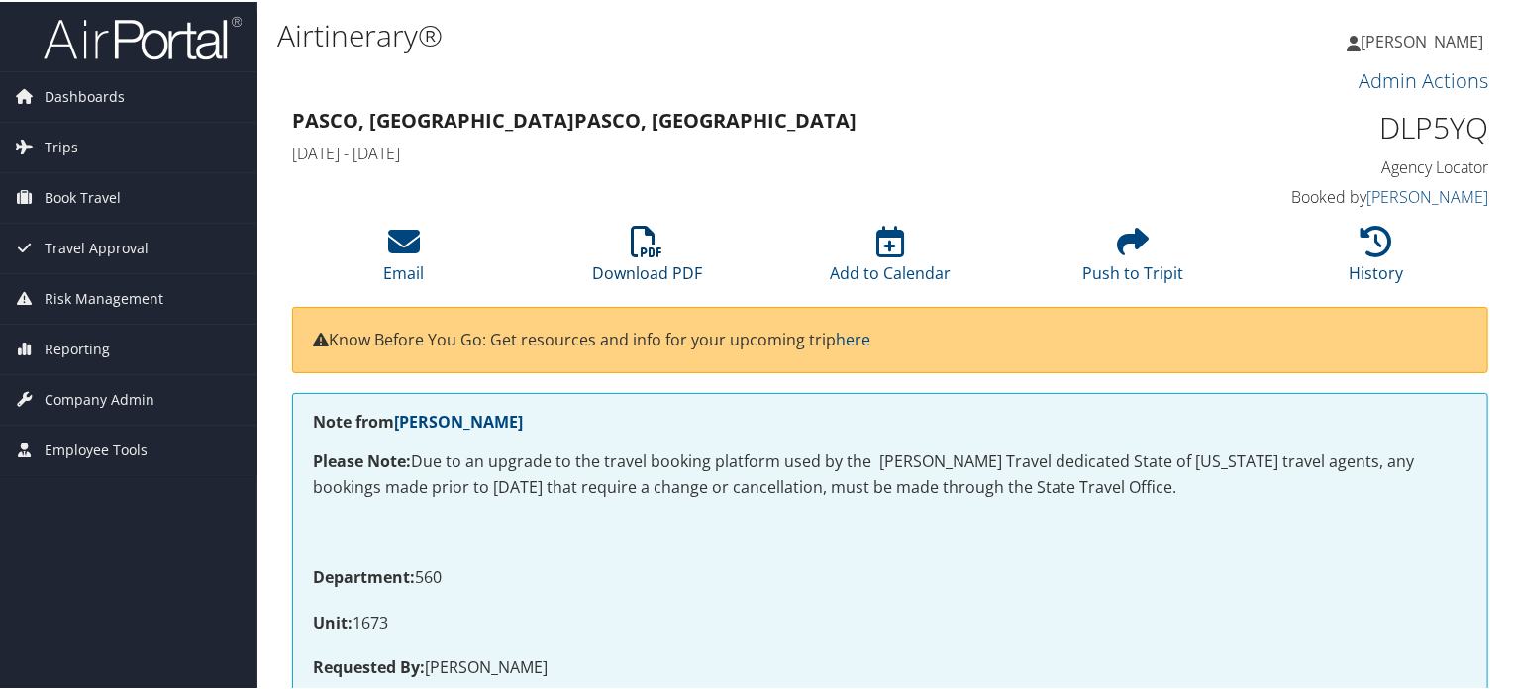
click at [650, 260] on link "Download PDF" at bounding box center [647, 259] width 110 height 48
click at [652, 272] on link "Download PDF" at bounding box center [647, 259] width 110 height 48
click at [641, 272] on link "Download PDF" at bounding box center [647, 259] width 110 height 48
click at [622, 248] on li "Download PDF" at bounding box center [648, 254] width 244 height 80
click at [664, 250] on li "Download PDF" at bounding box center [648, 254] width 244 height 80
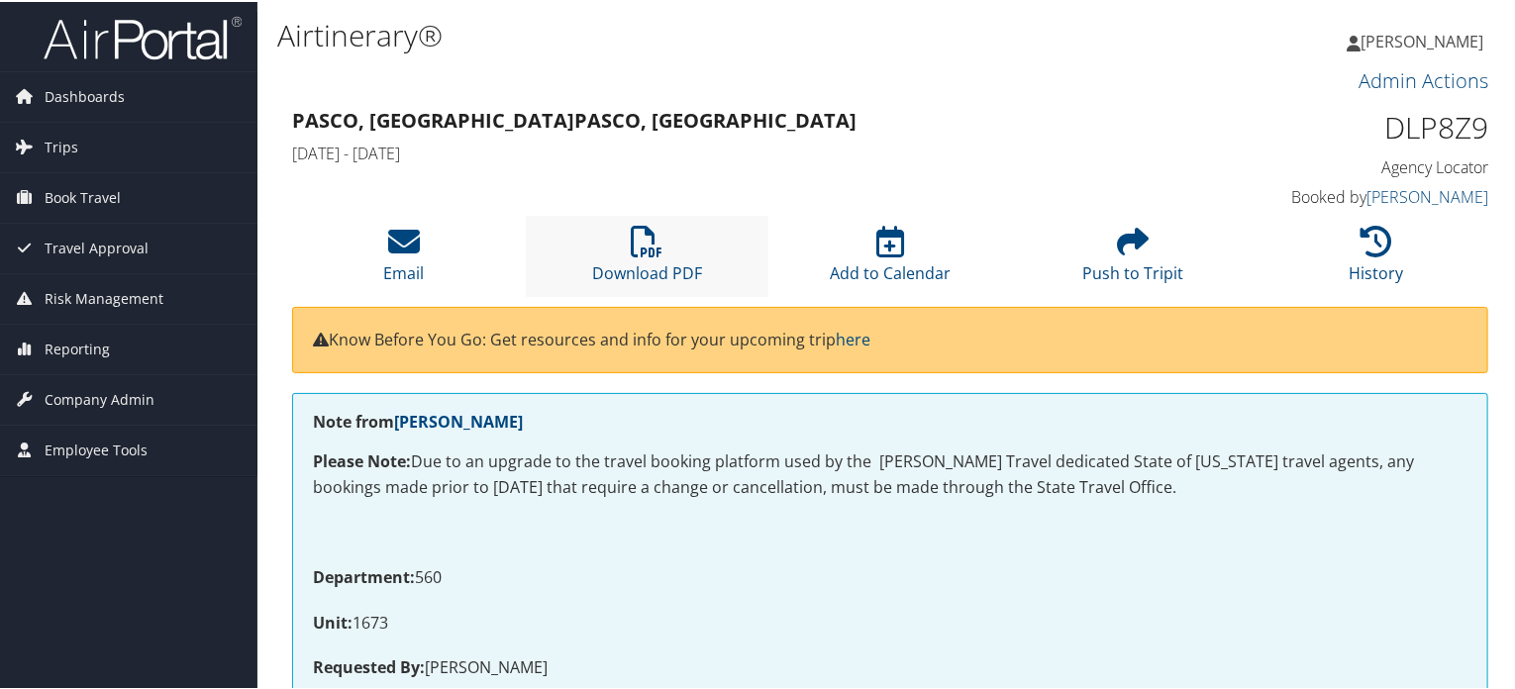
click at [685, 250] on li "Download PDF" at bounding box center [648, 254] width 244 height 80
